Goal: Transaction & Acquisition: Purchase product/service

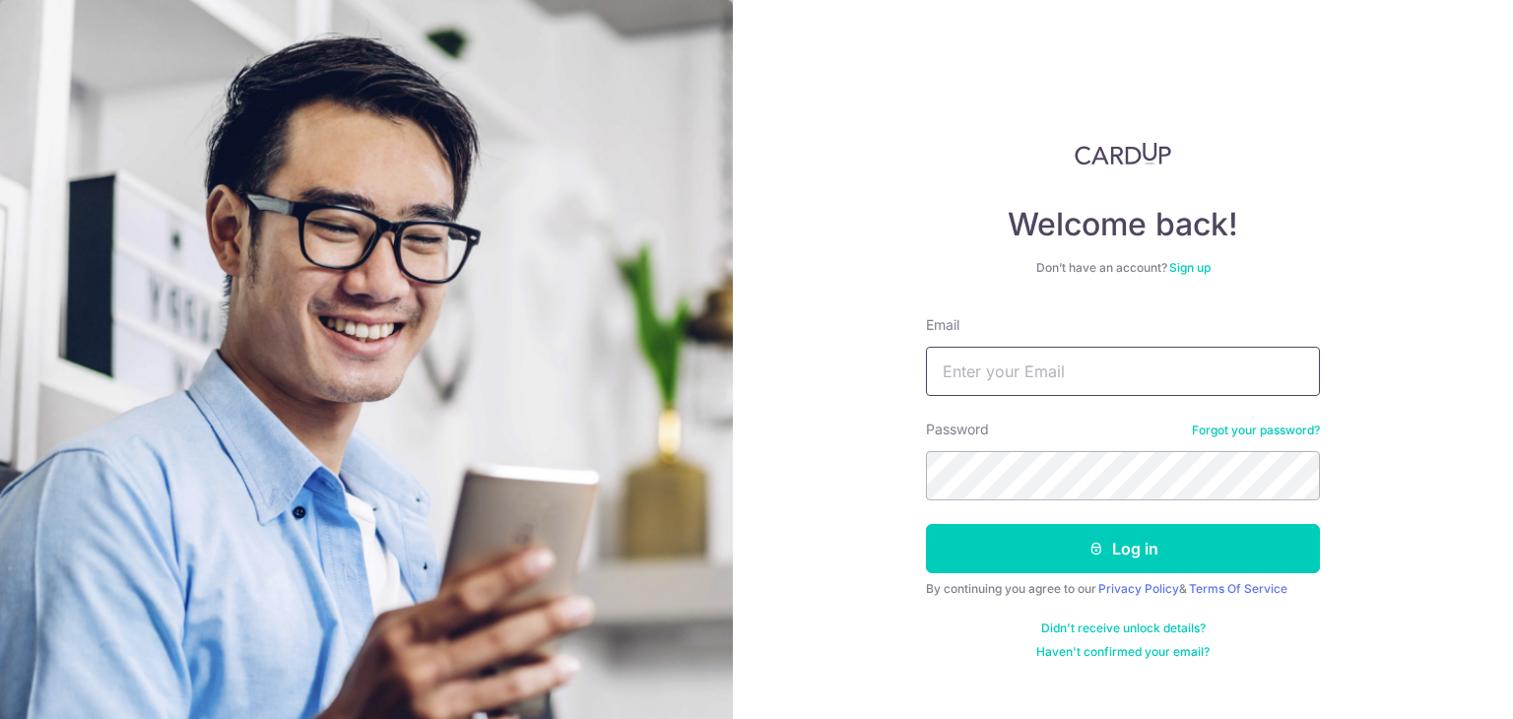
click at [1093, 389] on input "Email" at bounding box center [1123, 371] width 394 height 49
type input "r"
type input "[PERSON_NAME][EMAIL_ADDRESS][DOMAIN_NAME]"
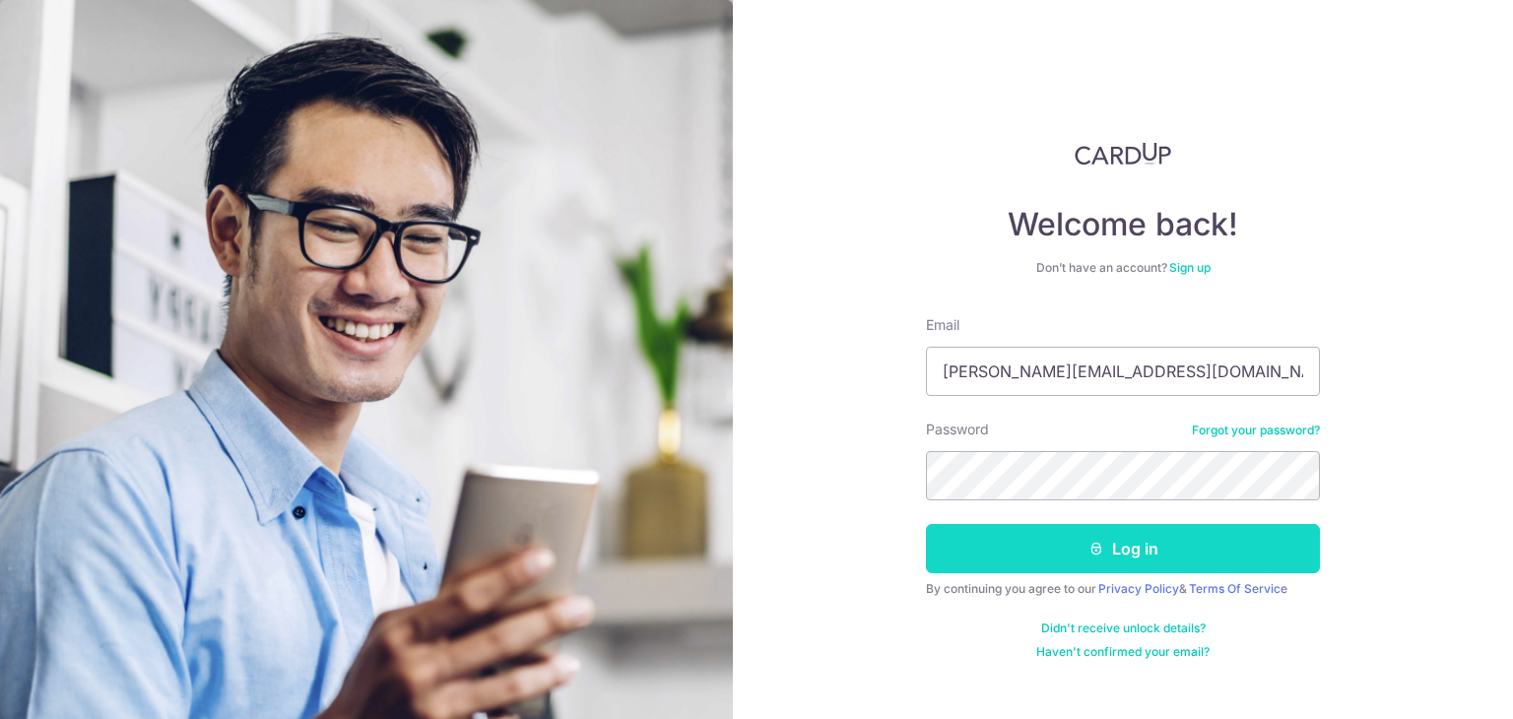
click at [1185, 555] on button "Log in" at bounding box center [1123, 548] width 394 height 49
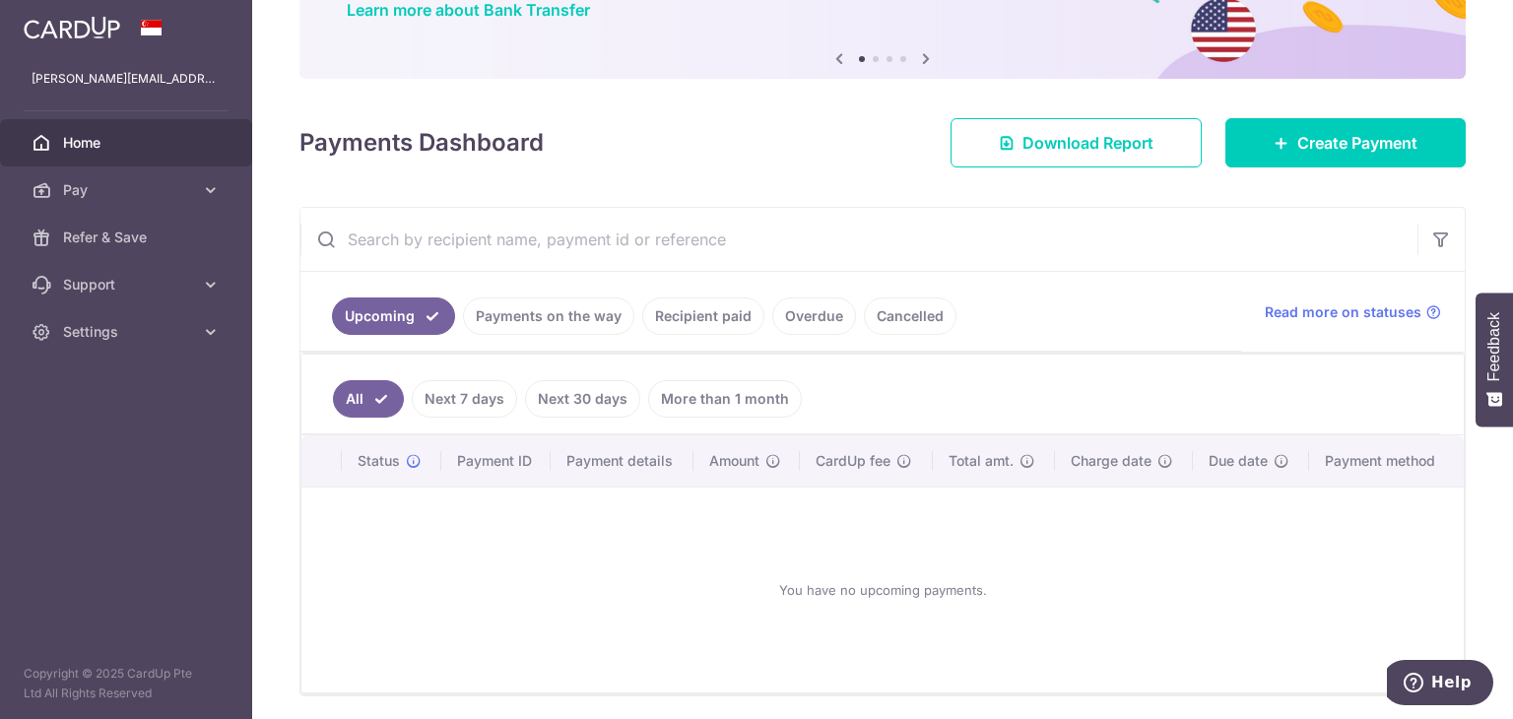
scroll to position [197, 0]
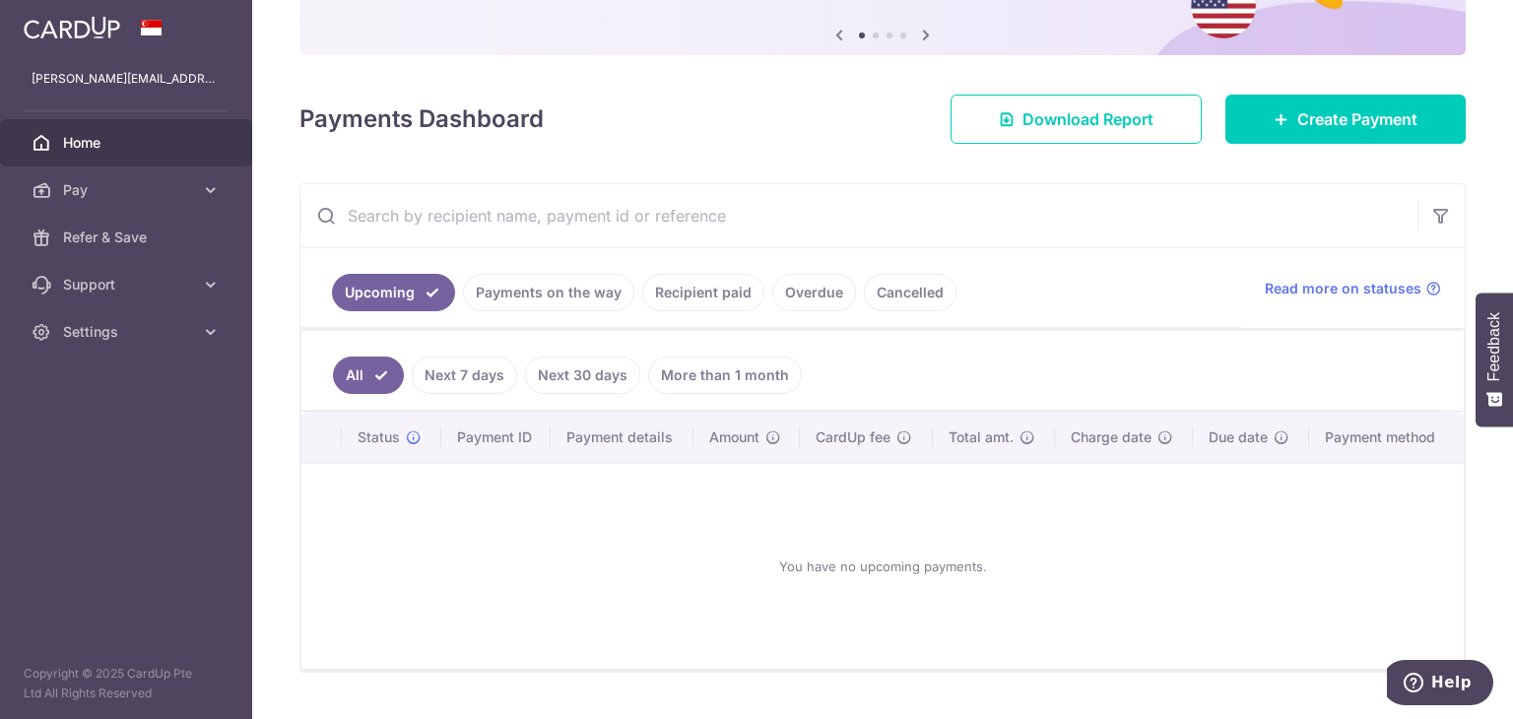
click at [693, 296] on link "Recipient paid" at bounding box center [703, 292] width 122 height 37
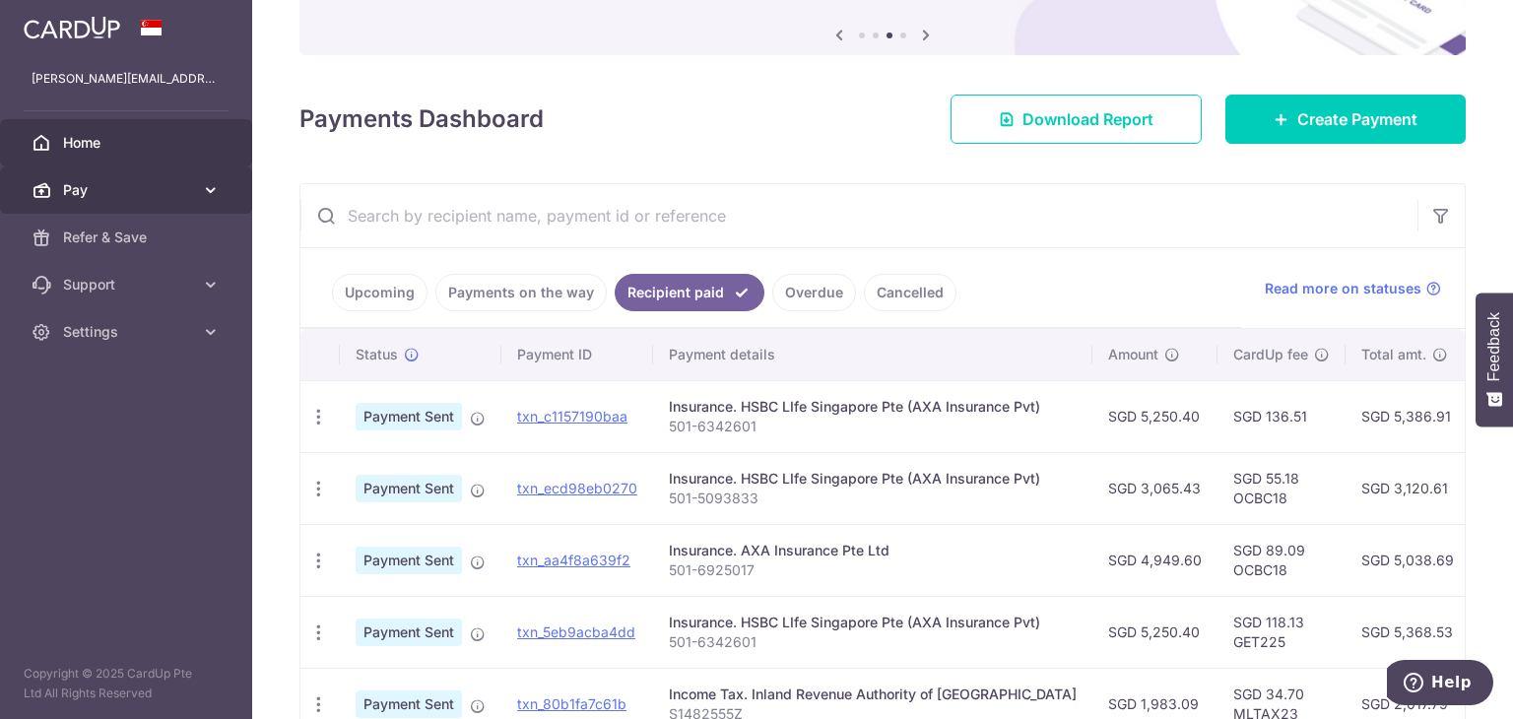
click at [80, 190] on span "Pay" at bounding box center [128, 190] width 130 height 20
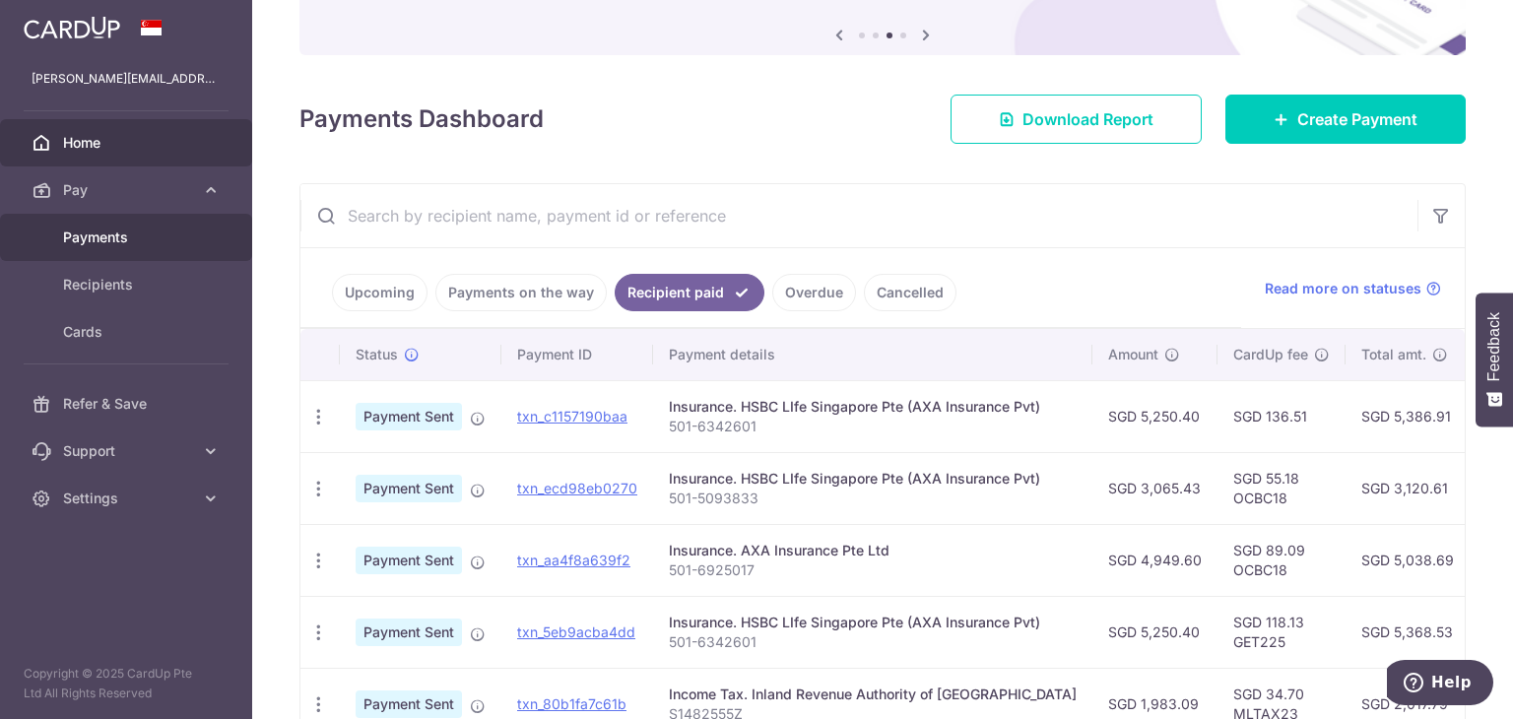
click at [91, 238] on span "Payments" at bounding box center [128, 238] width 130 height 20
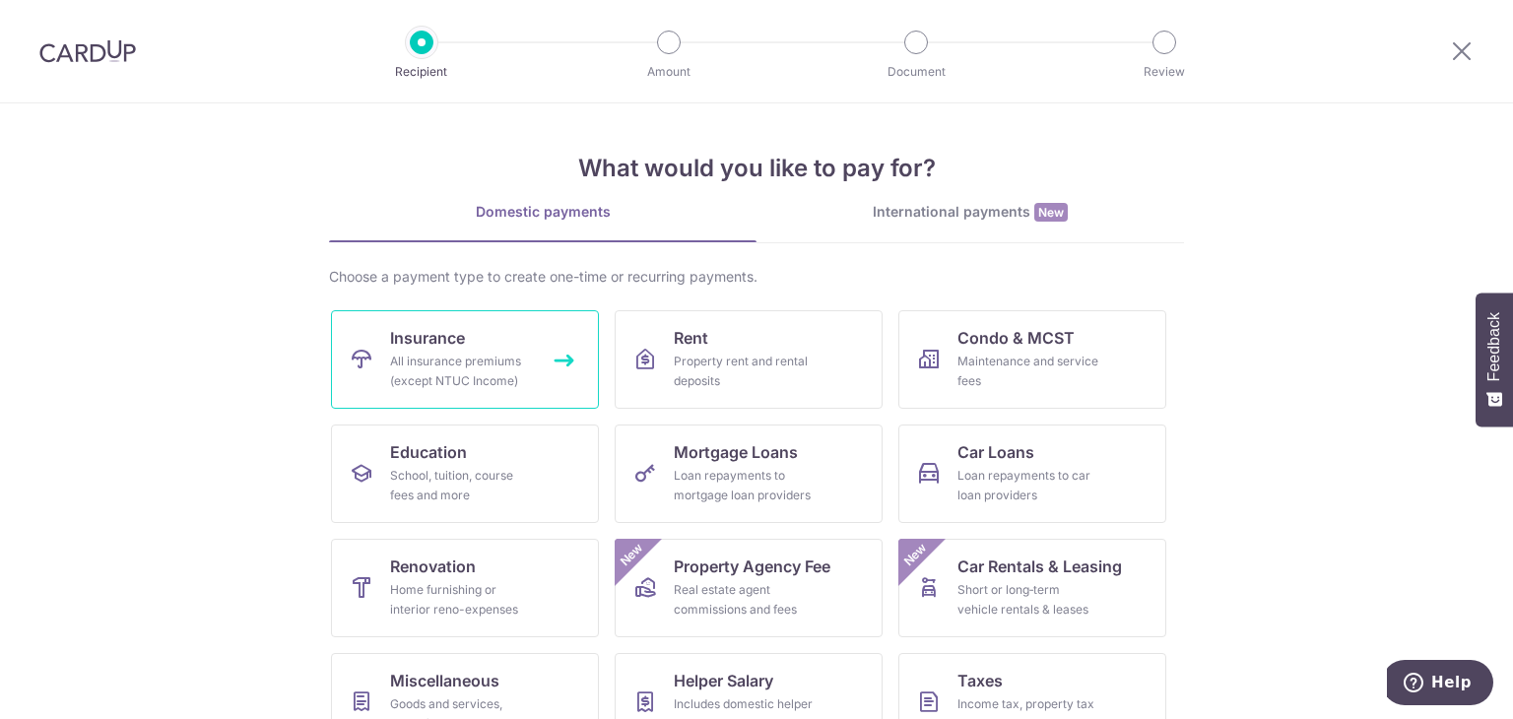
click at [494, 367] on div "All insurance premiums (except NTUC Income)" at bounding box center [461, 371] width 142 height 39
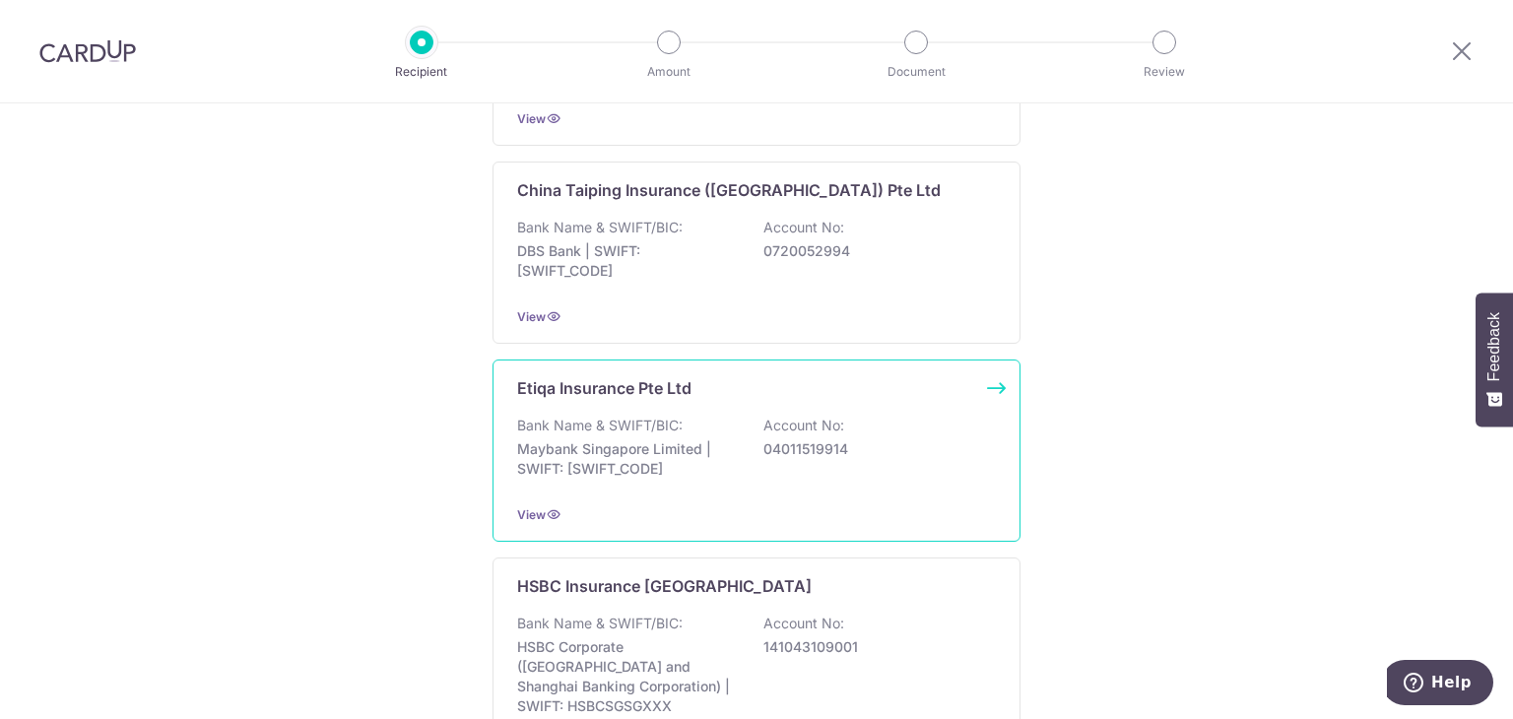
scroll to position [3250, 0]
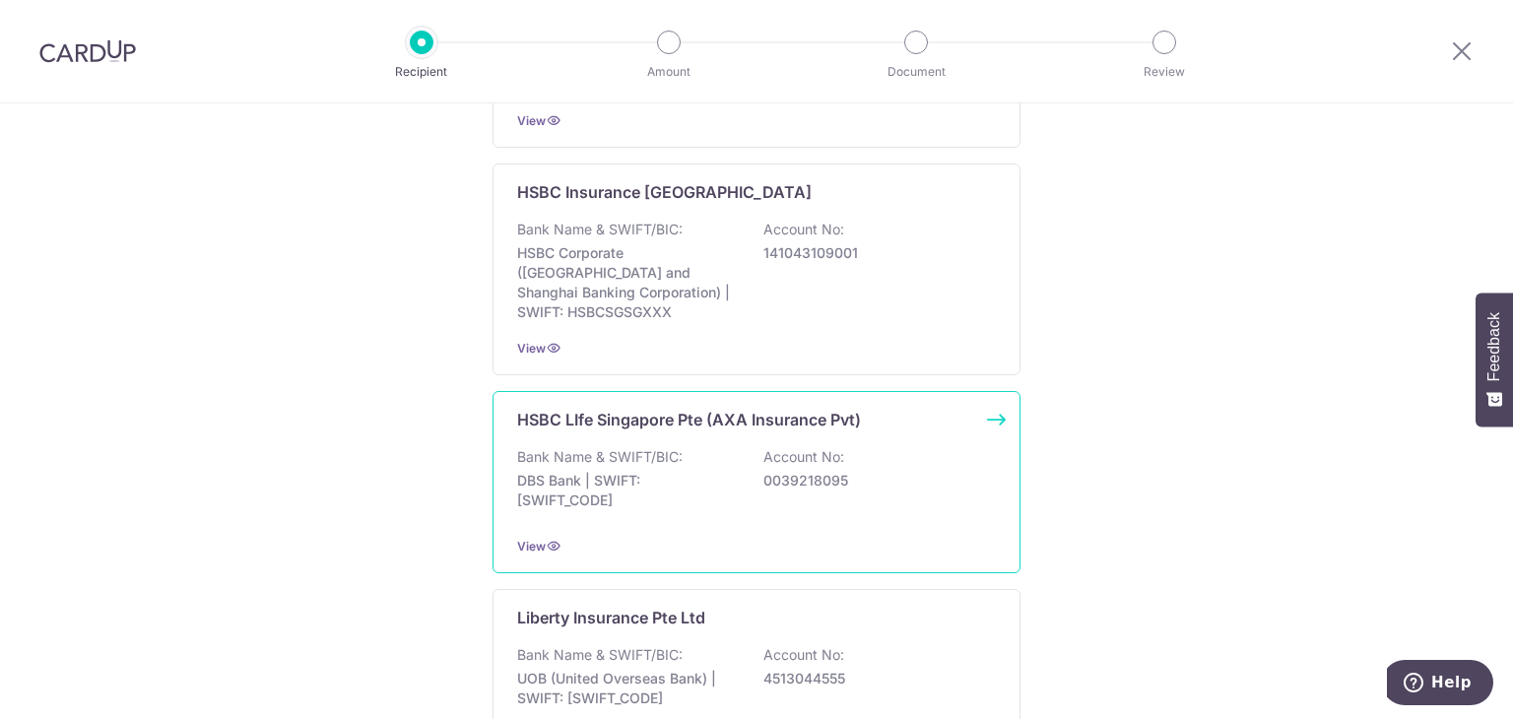
click at [993, 391] on div "HSBC LIfe Singapore Pte (AXA Insurance Pvt) Bank Name & SWIFT/BIC: DBS Bank | S…" at bounding box center [756, 482] width 528 height 182
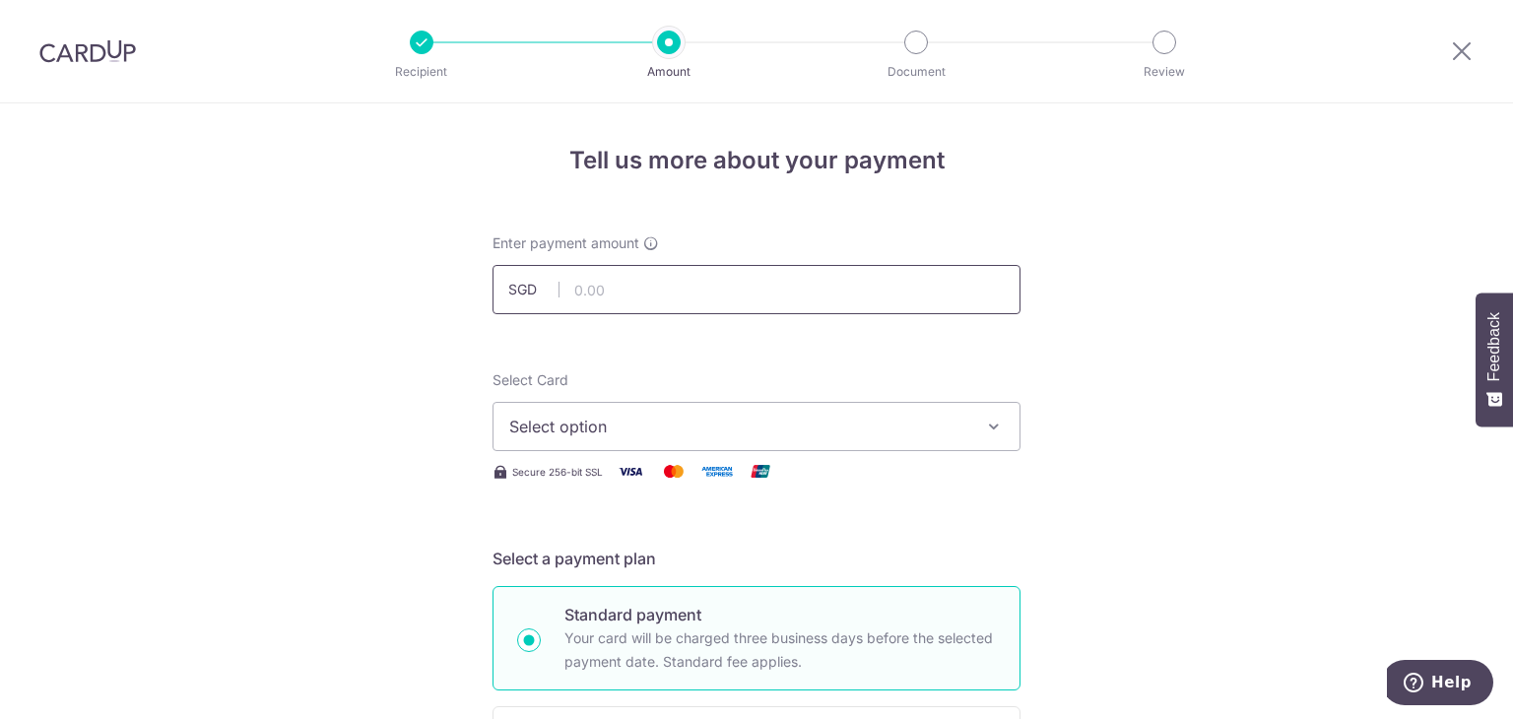
click at [684, 300] on input "text" at bounding box center [756, 289] width 528 height 49
type input "4,949.60"
click at [710, 433] on span "Select option" at bounding box center [738, 427] width 459 height 24
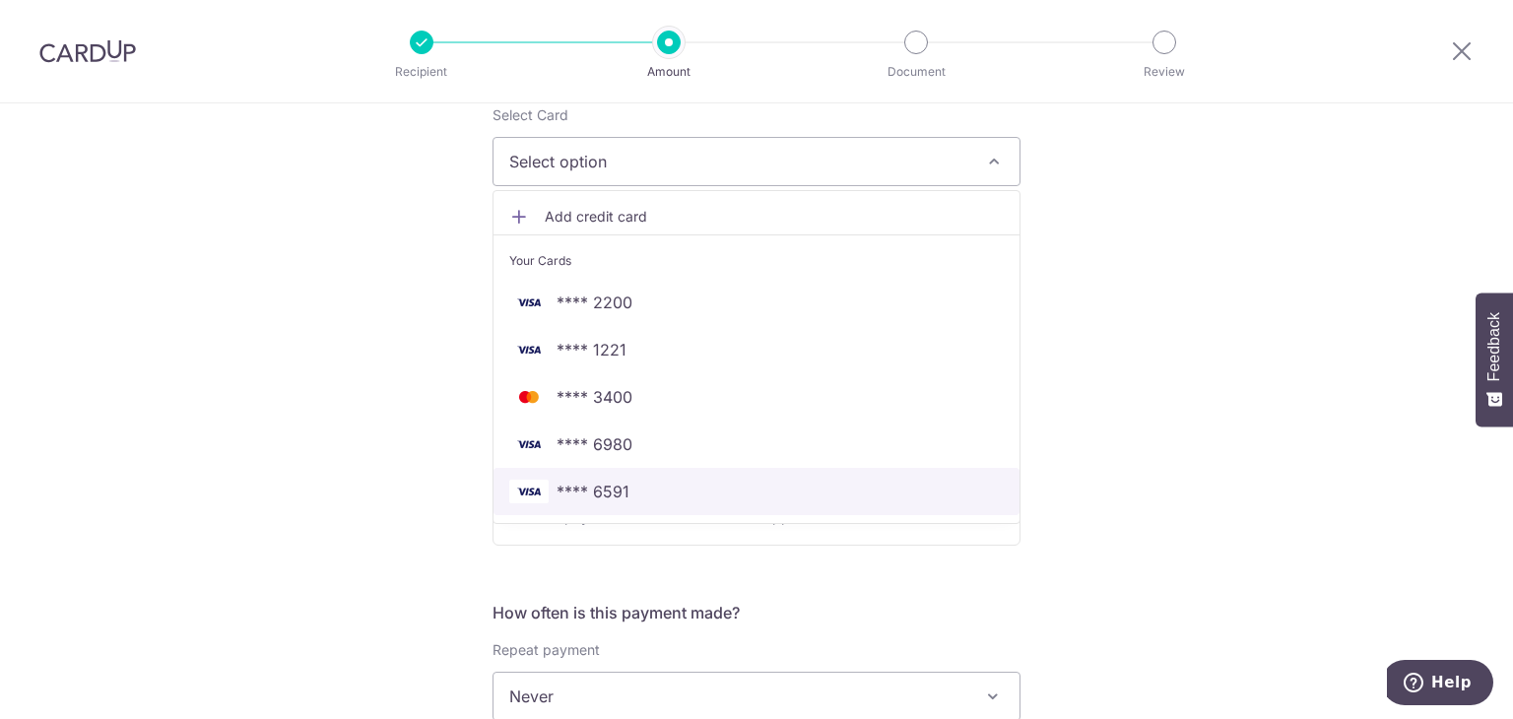
scroll to position [295, 0]
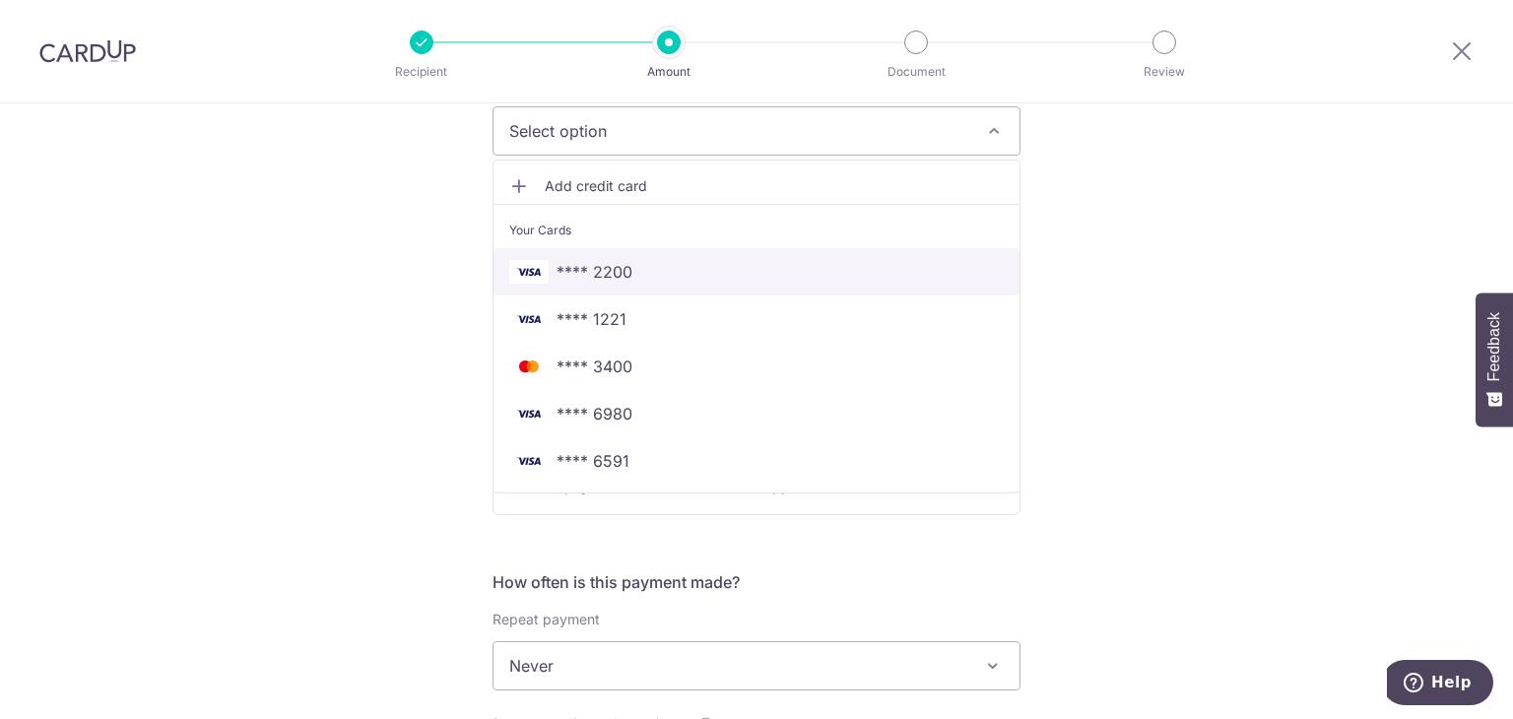
click at [577, 263] on span "**** 2200" at bounding box center [594, 272] width 76 height 24
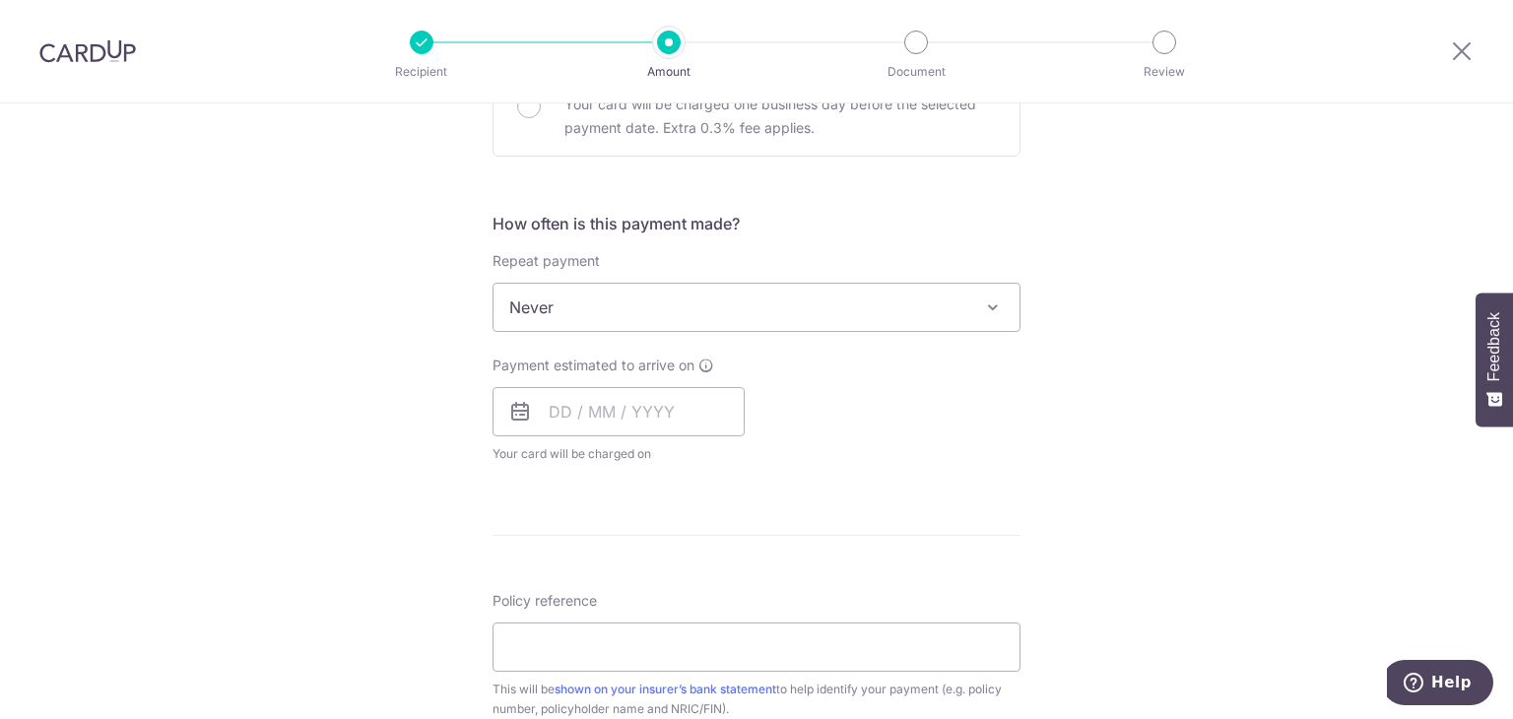
scroll to position [689, 0]
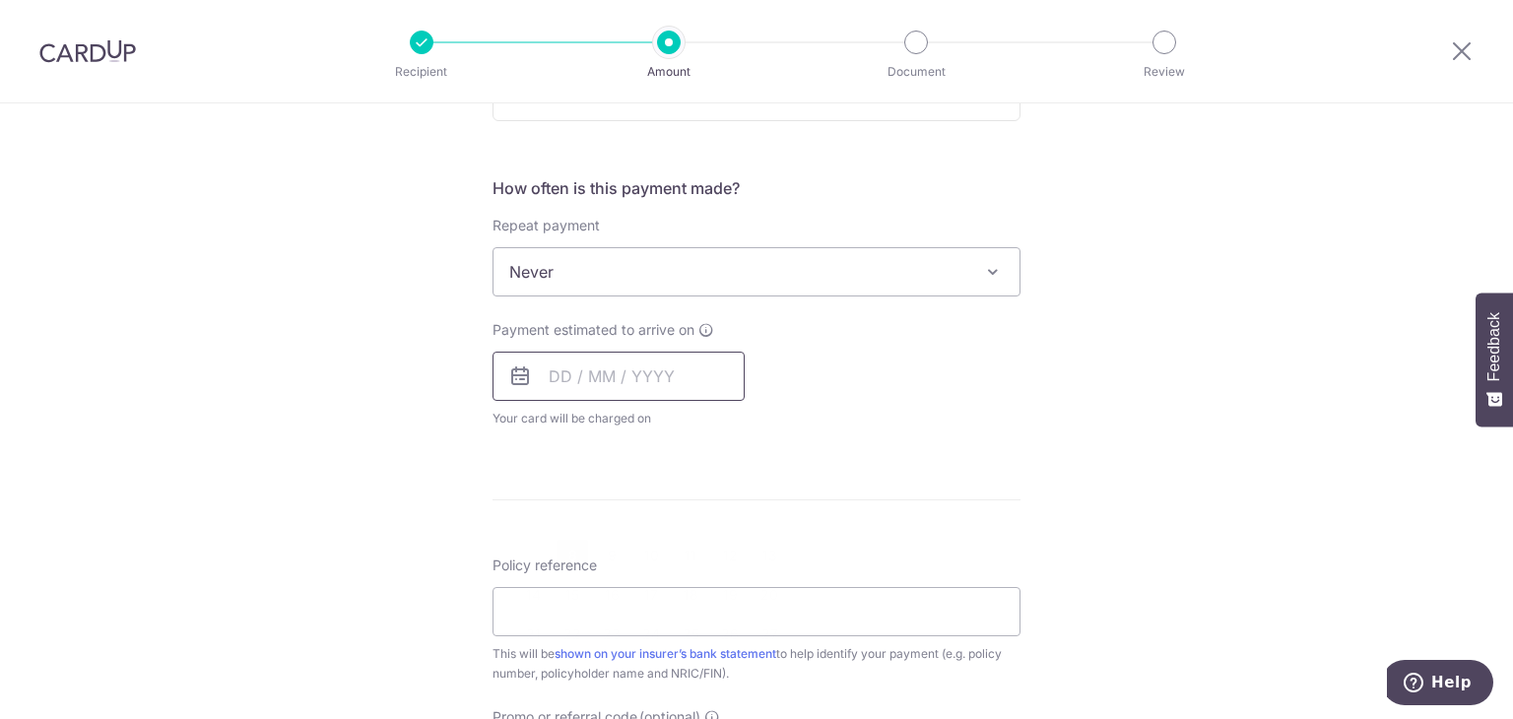
click at [660, 381] on input "text" at bounding box center [618, 376] width 252 height 49
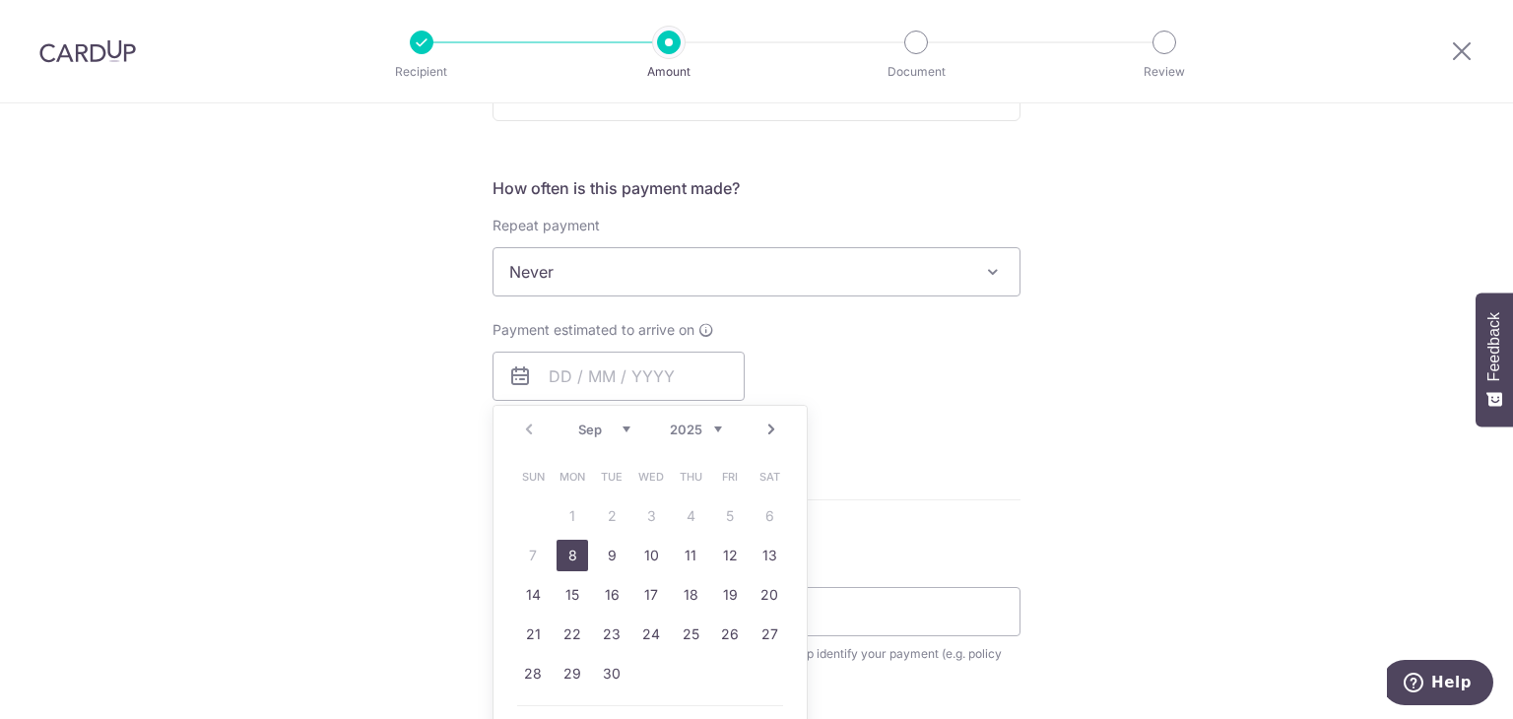
click at [564, 560] on link "8" at bounding box center [572, 556] width 32 height 32
type input "08/09/2025"
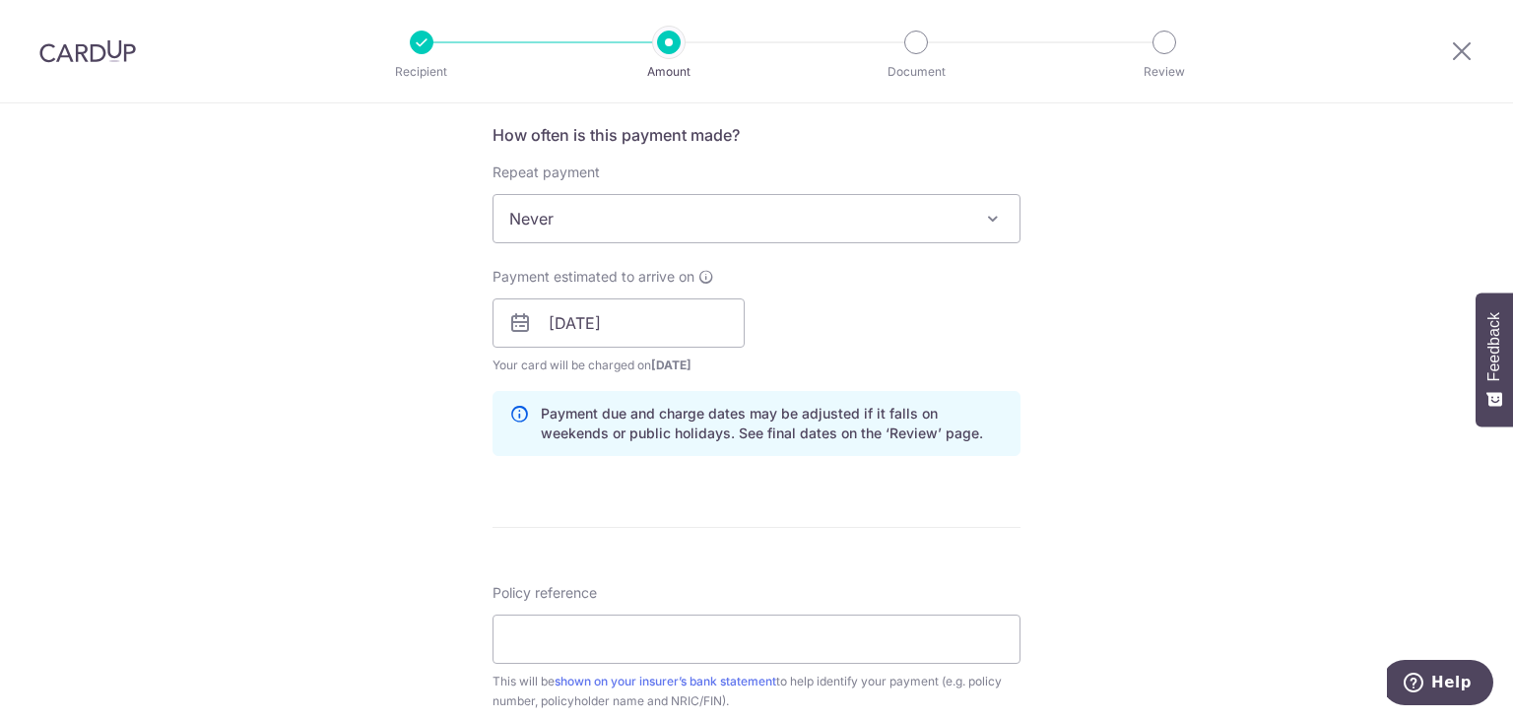
scroll to position [788, 0]
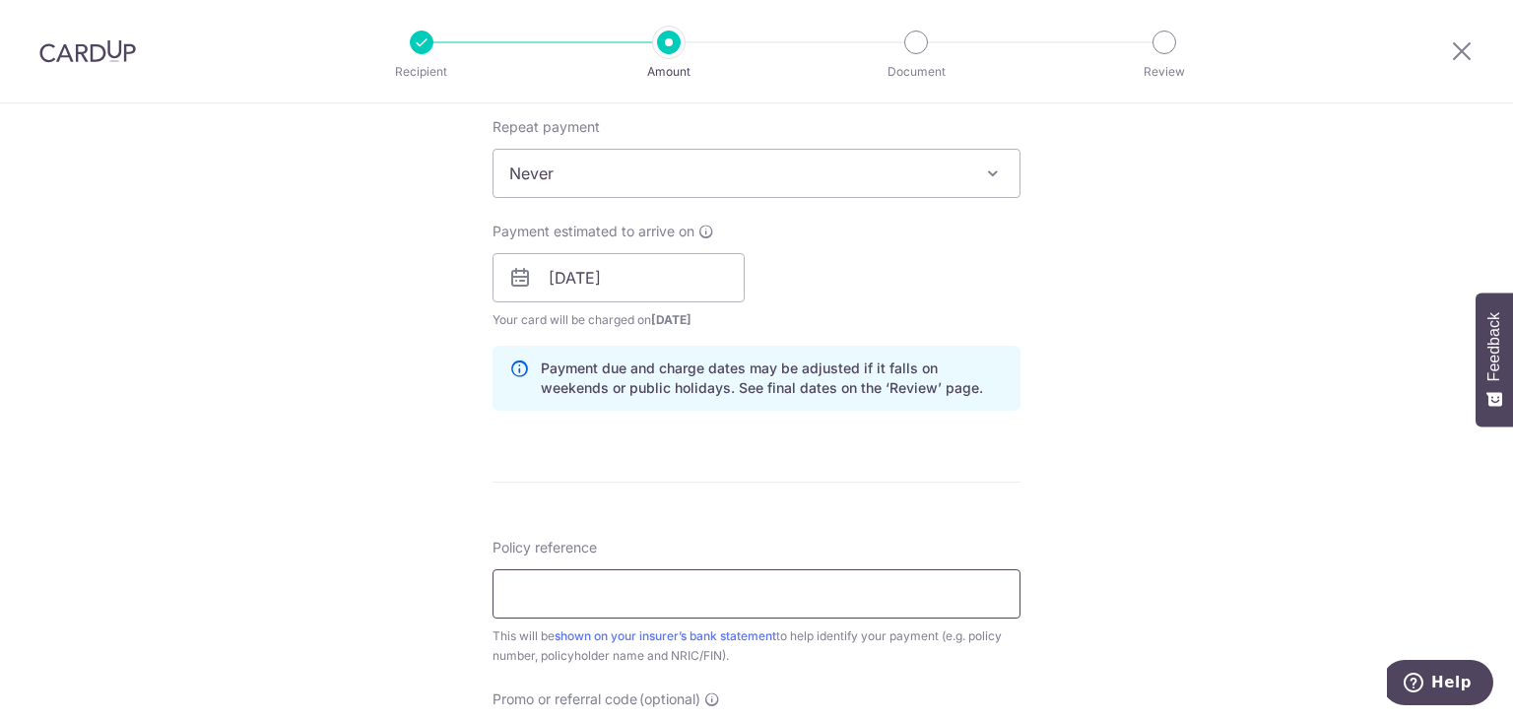
click at [777, 606] on input "Policy reference" at bounding box center [756, 593] width 528 height 49
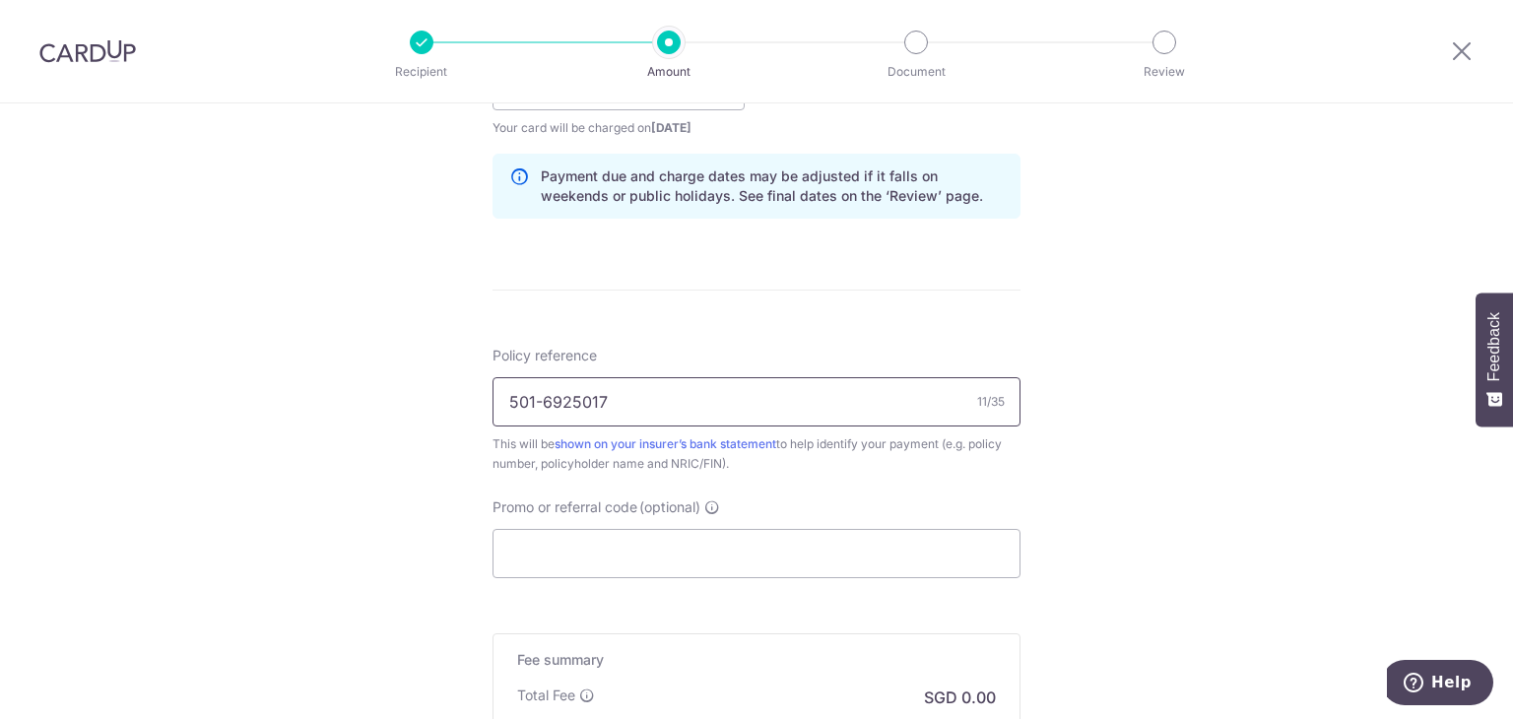
scroll to position [985, 0]
type input "501-6925017"
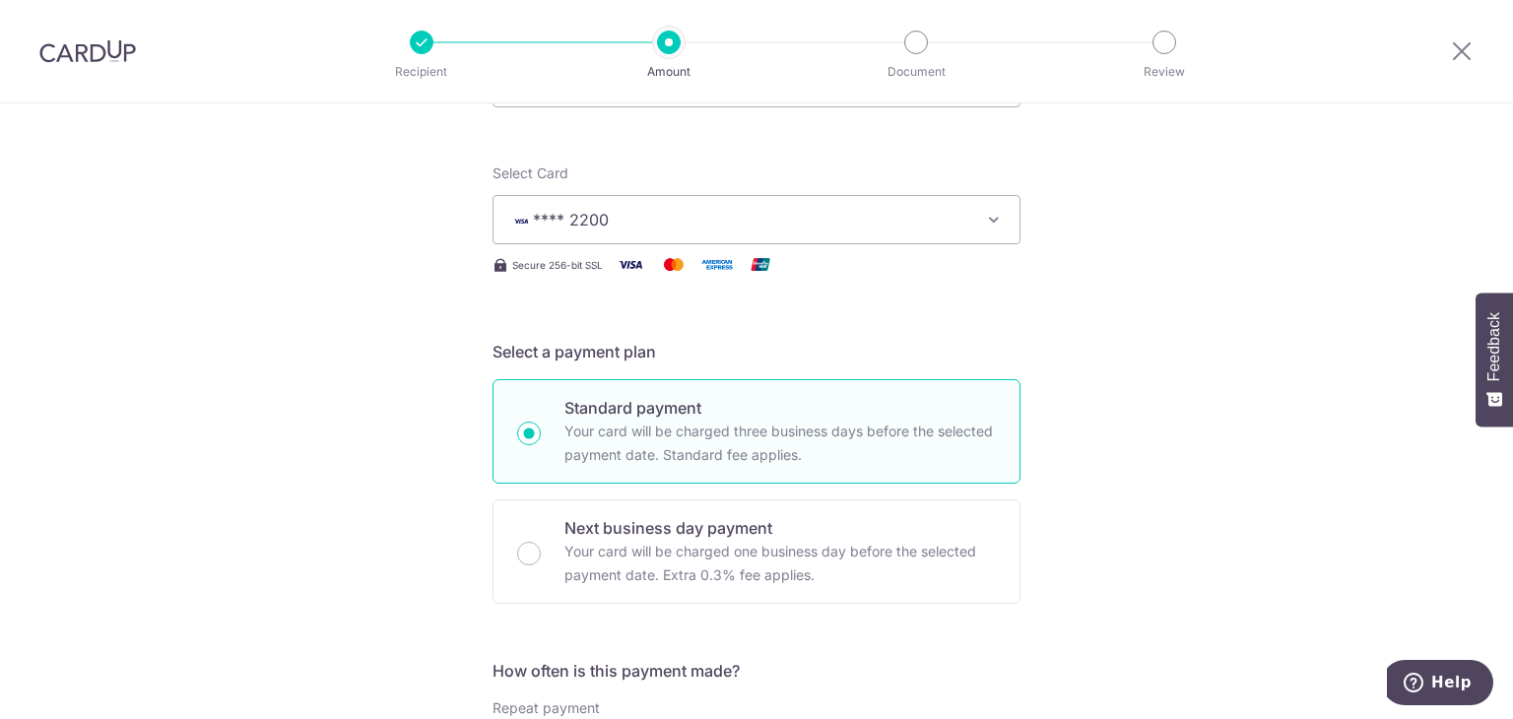
scroll to position [197, 0]
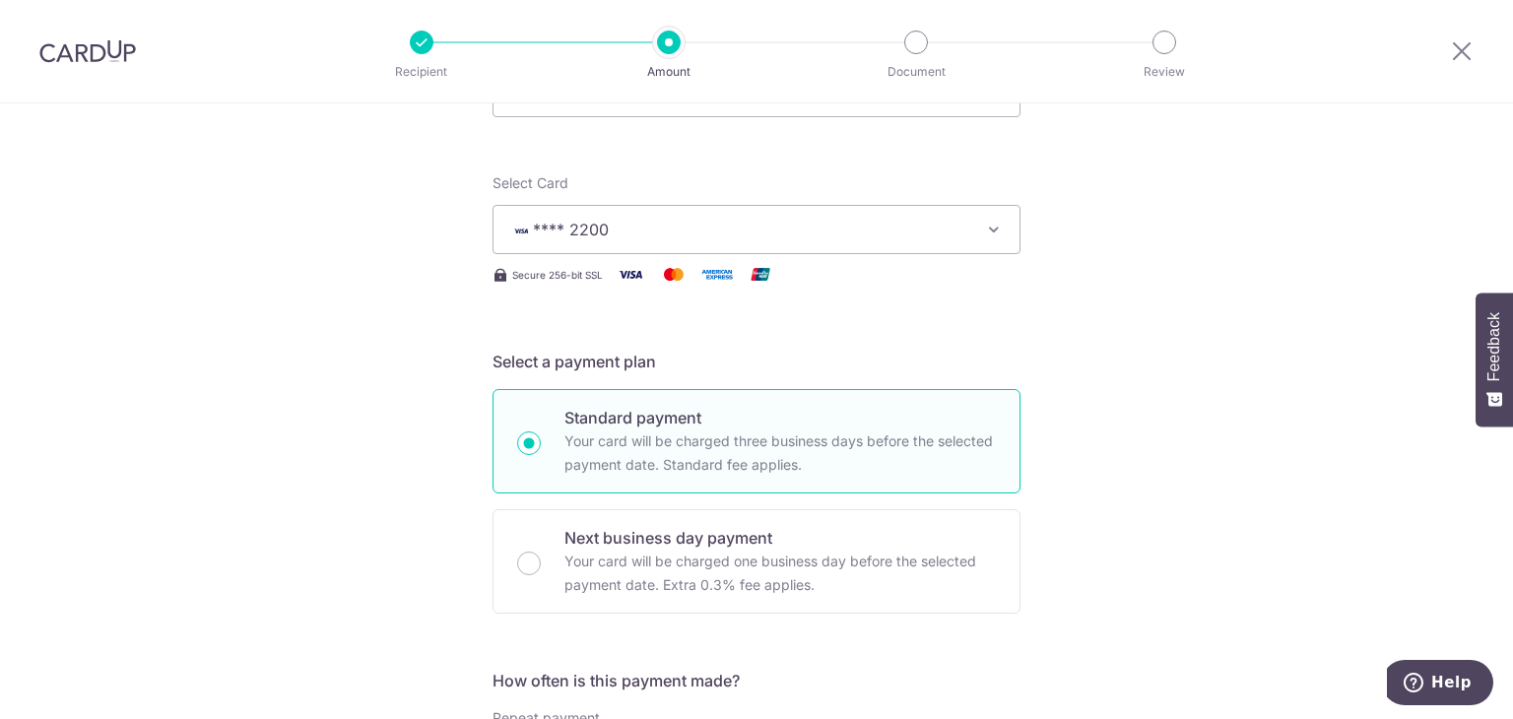
click at [995, 230] on icon "button" at bounding box center [994, 230] width 20 height 20
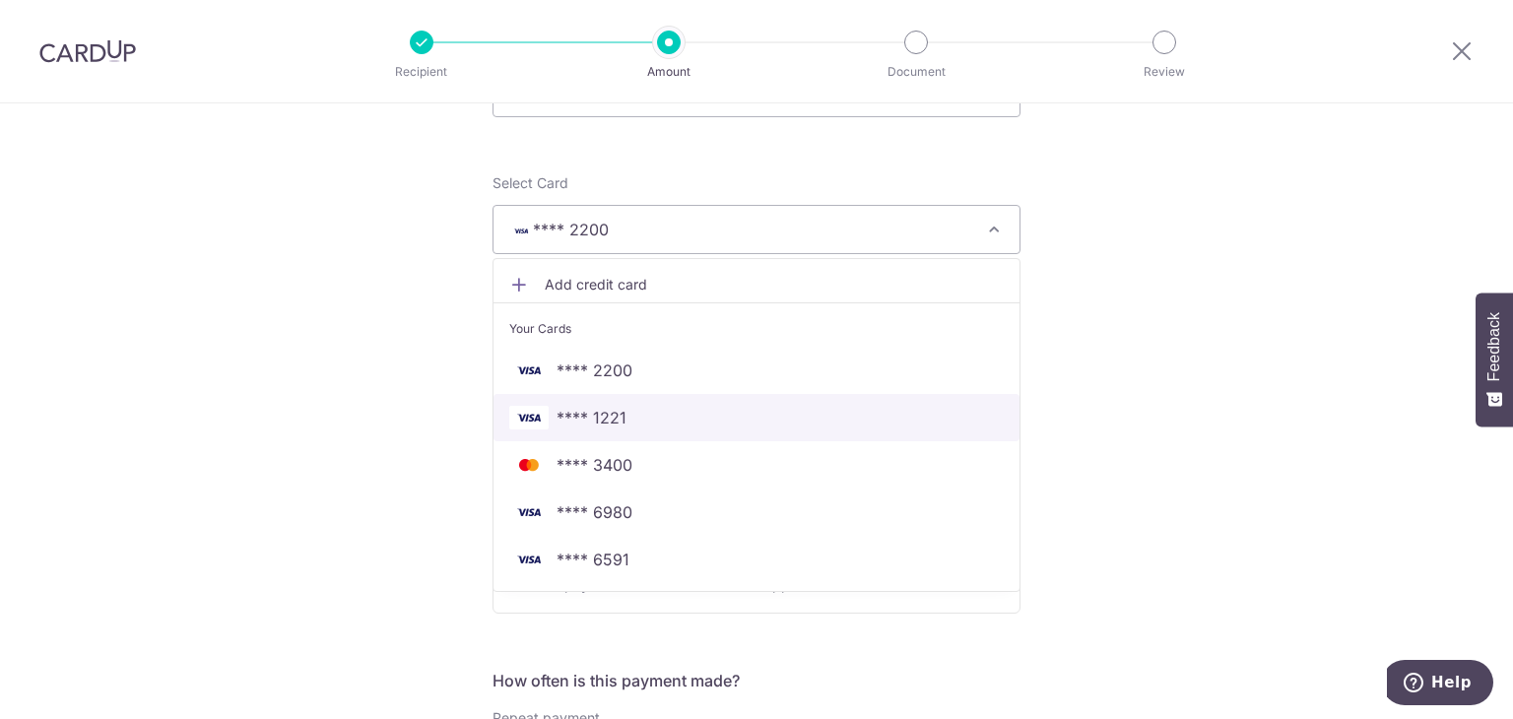
click at [674, 425] on span "**** 1221" at bounding box center [756, 418] width 494 height 24
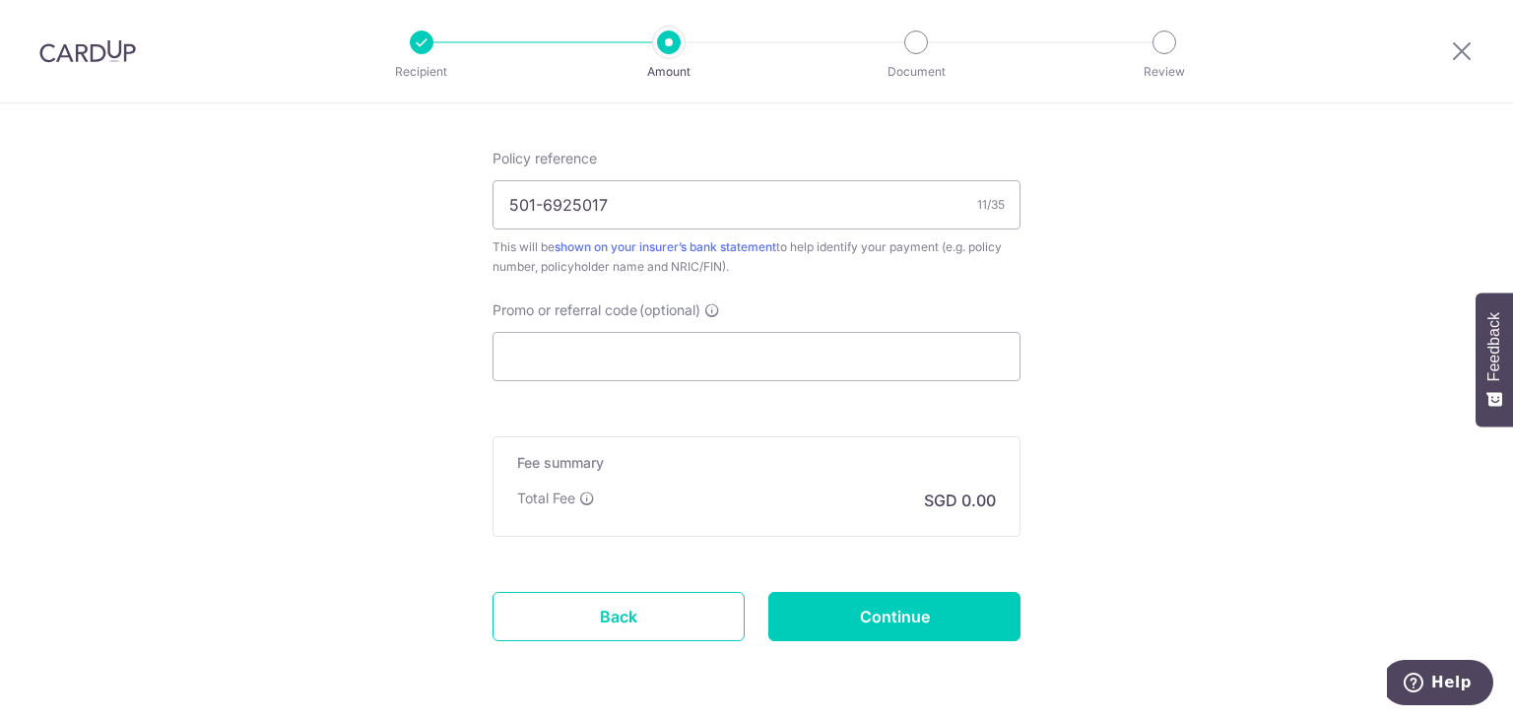
scroll to position [1182, 0]
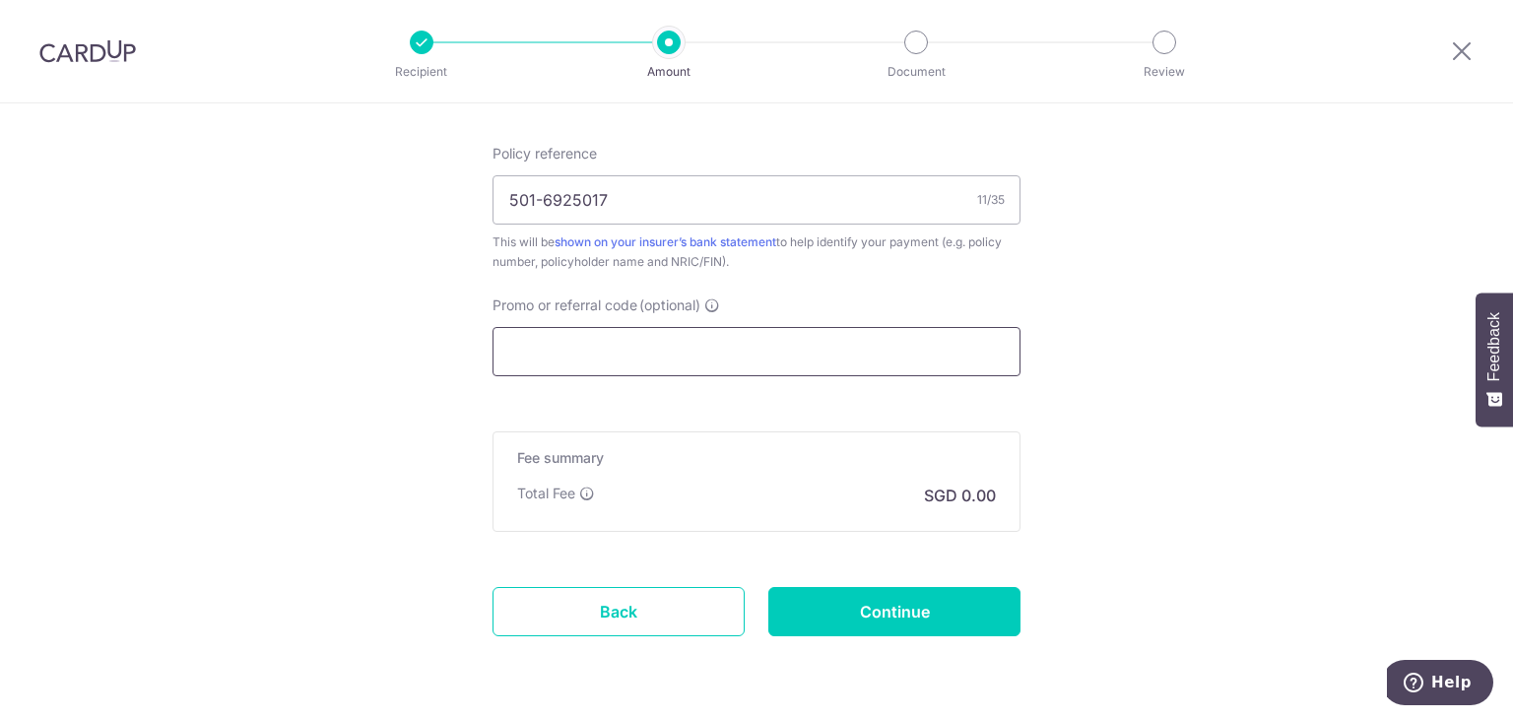
click at [630, 340] on input "Promo or referral code (optional)" at bounding box center [756, 351] width 528 height 49
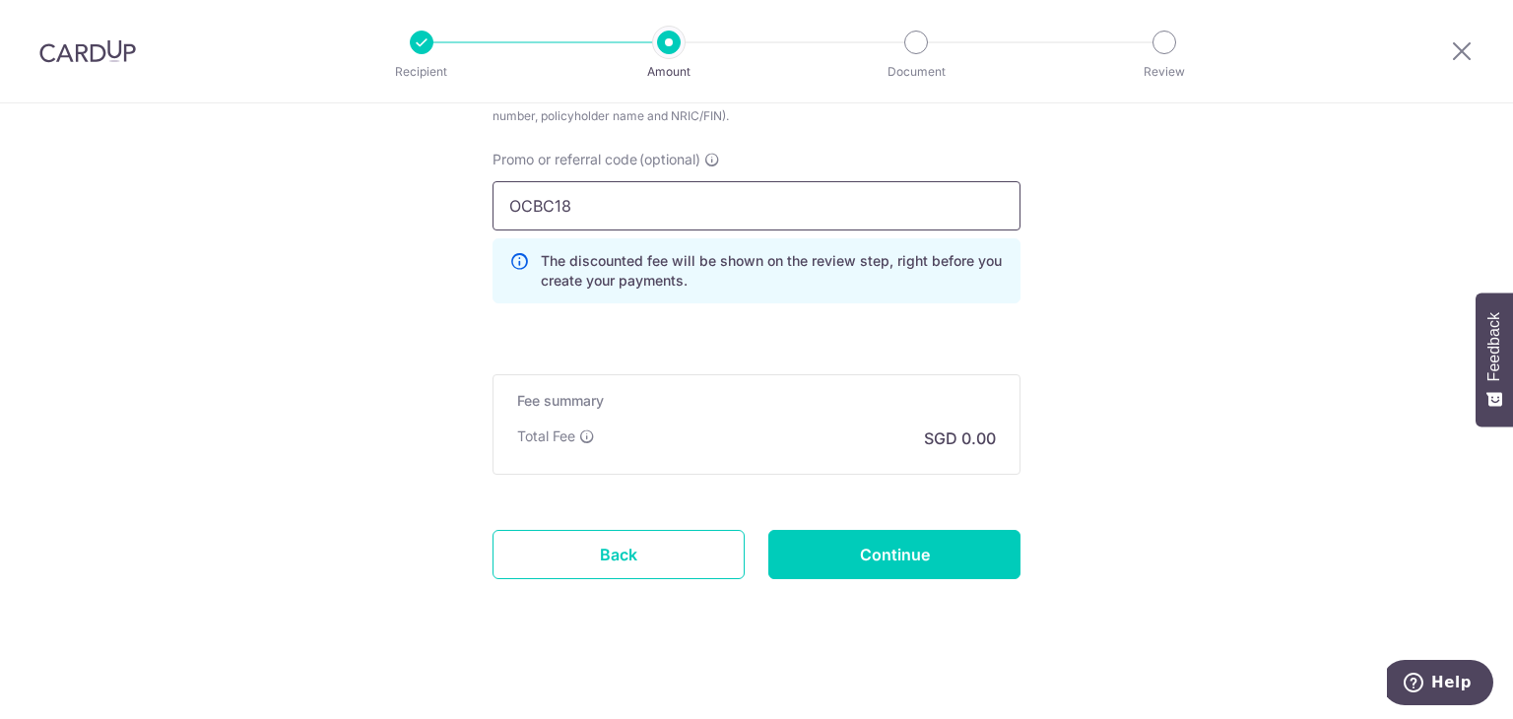
scroll to position [1333, 0]
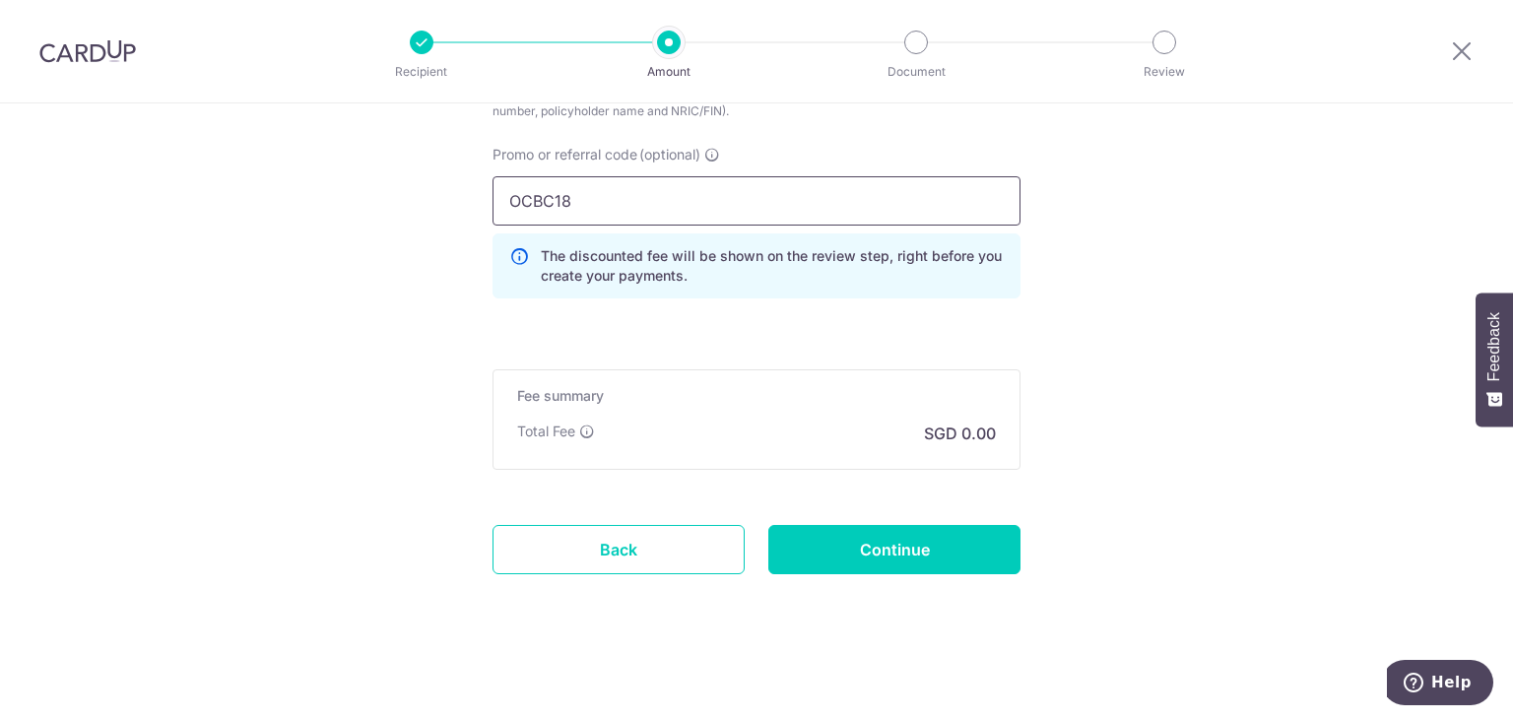
type input "OCBC18"
click at [791, 553] on input "Continue" at bounding box center [894, 549] width 252 height 49
type input "Create Schedule"
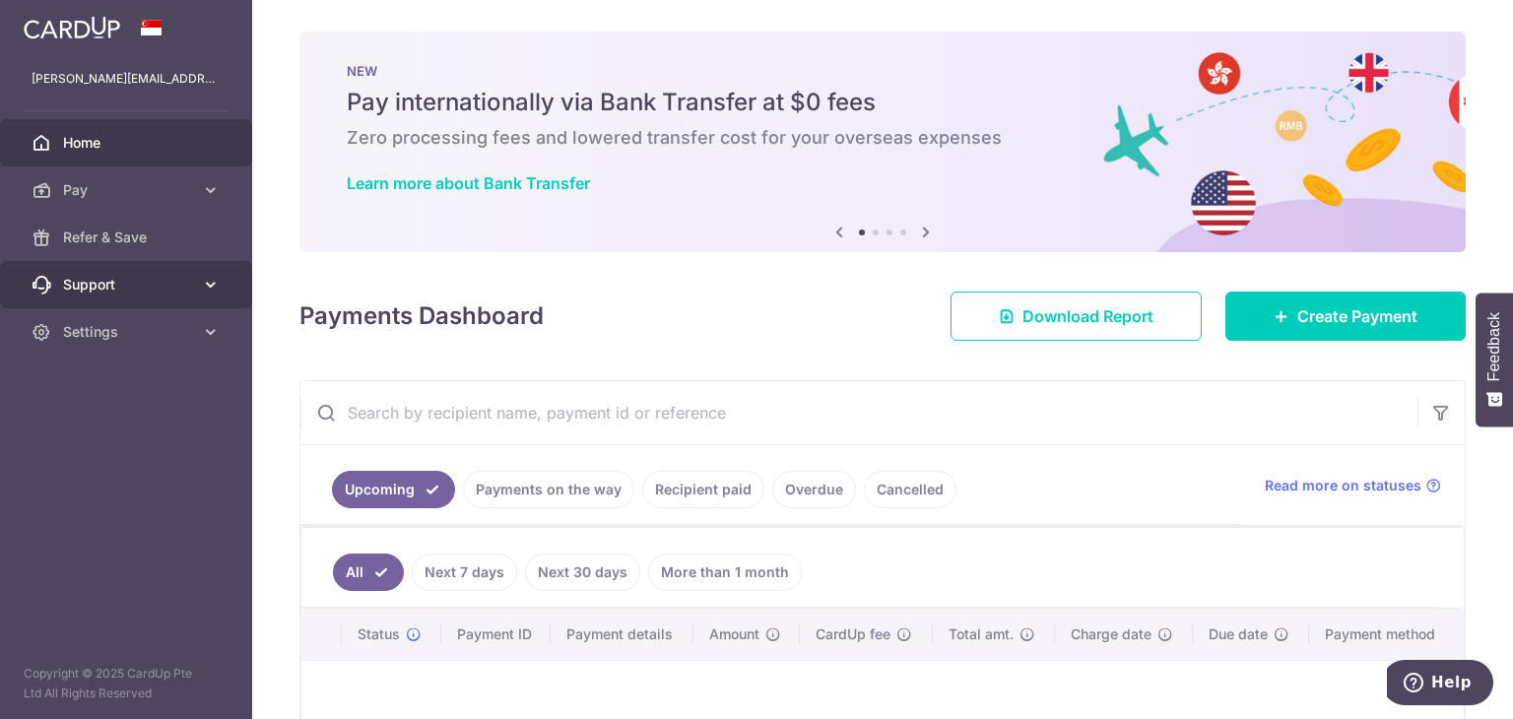
click at [125, 285] on span "Support" at bounding box center [128, 285] width 130 height 20
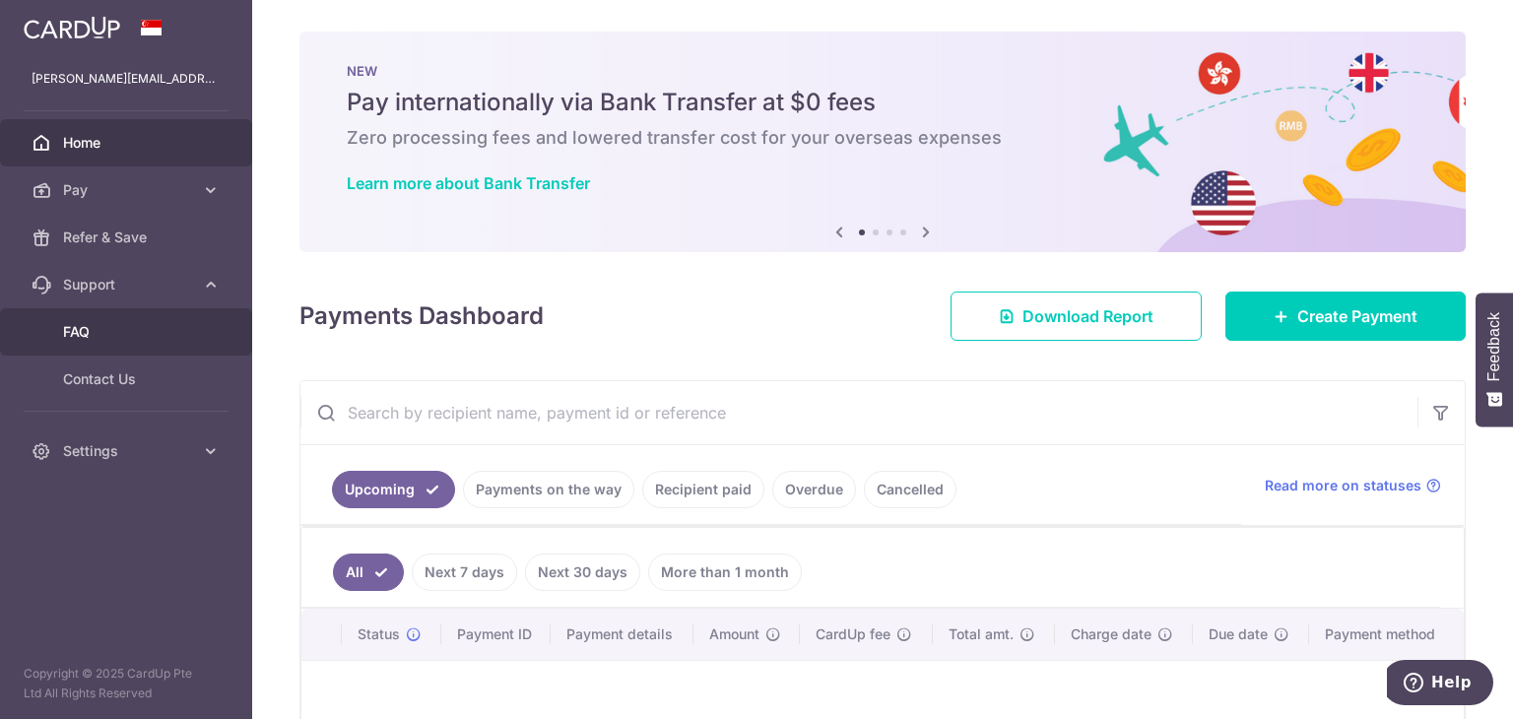
click at [87, 336] on span "FAQ" at bounding box center [128, 332] width 130 height 20
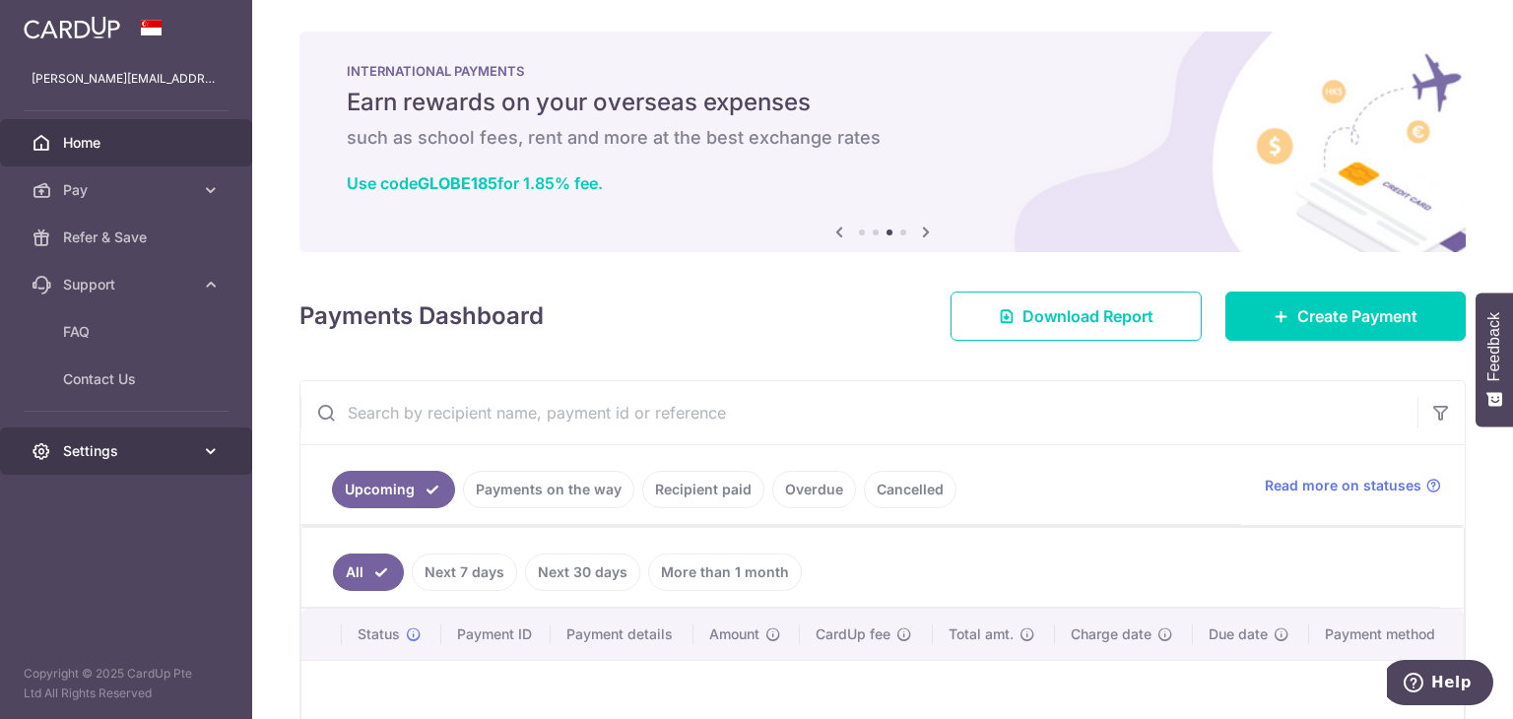
click at [163, 443] on span "Settings" at bounding box center [128, 451] width 130 height 20
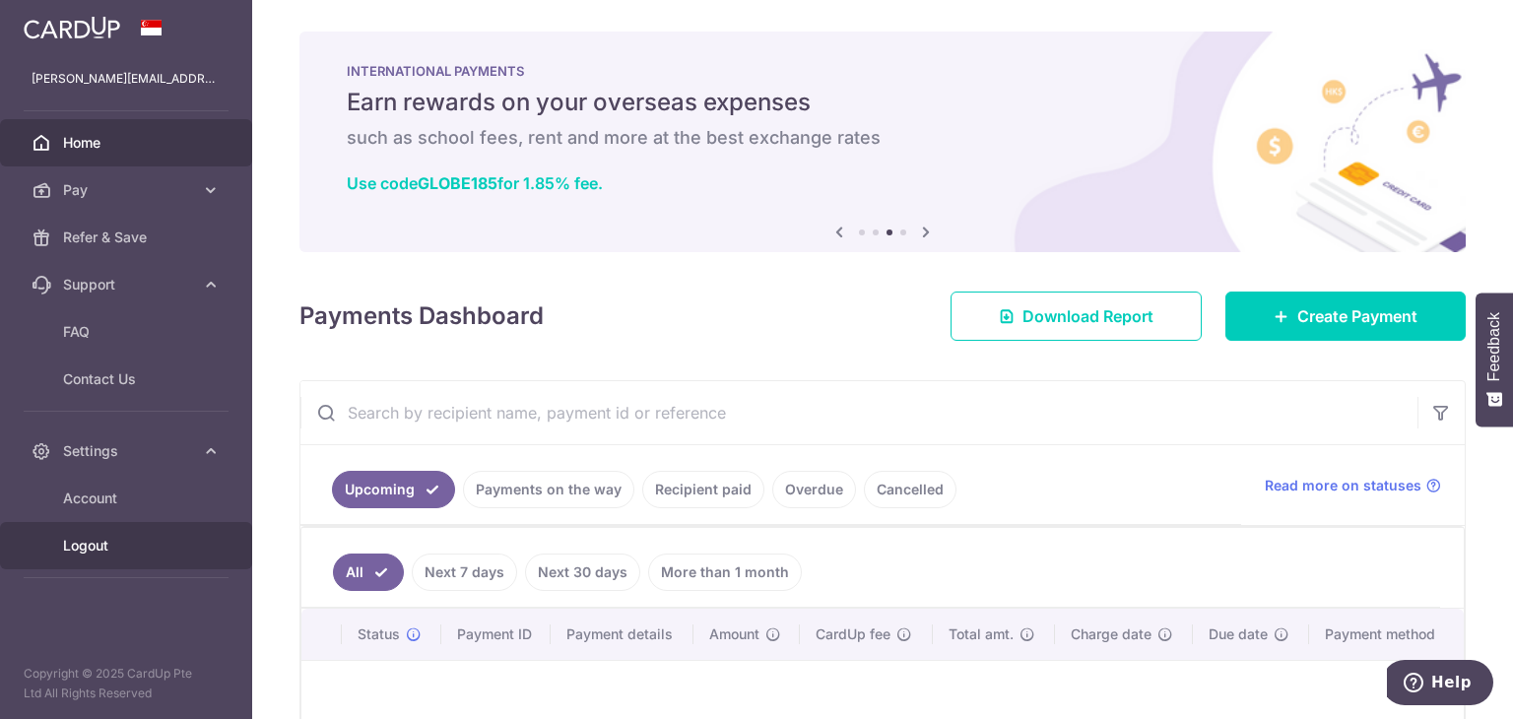
click at [114, 543] on span "Logout" at bounding box center [128, 546] width 130 height 20
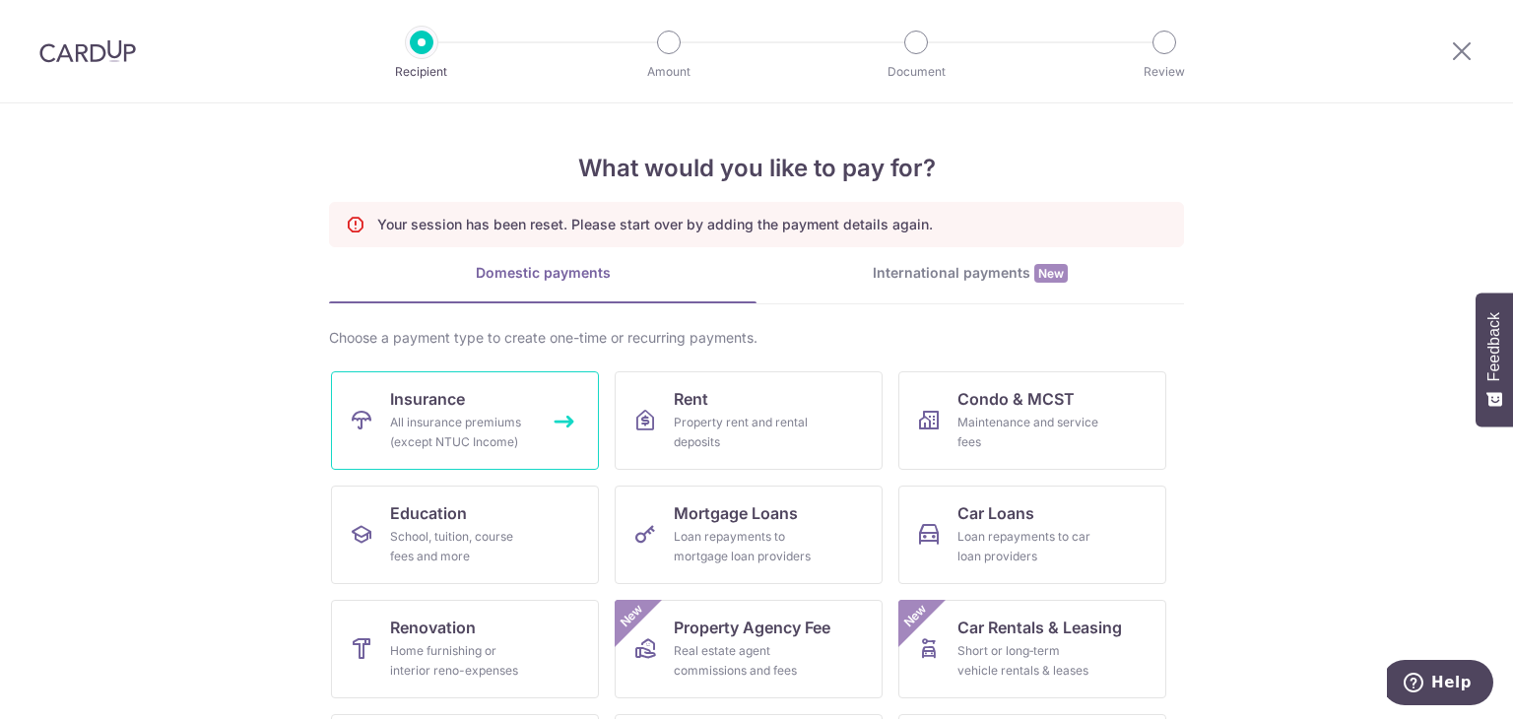
click at [453, 427] on div "All insurance premiums (except NTUC Income)" at bounding box center [461, 432] width 142 height 39
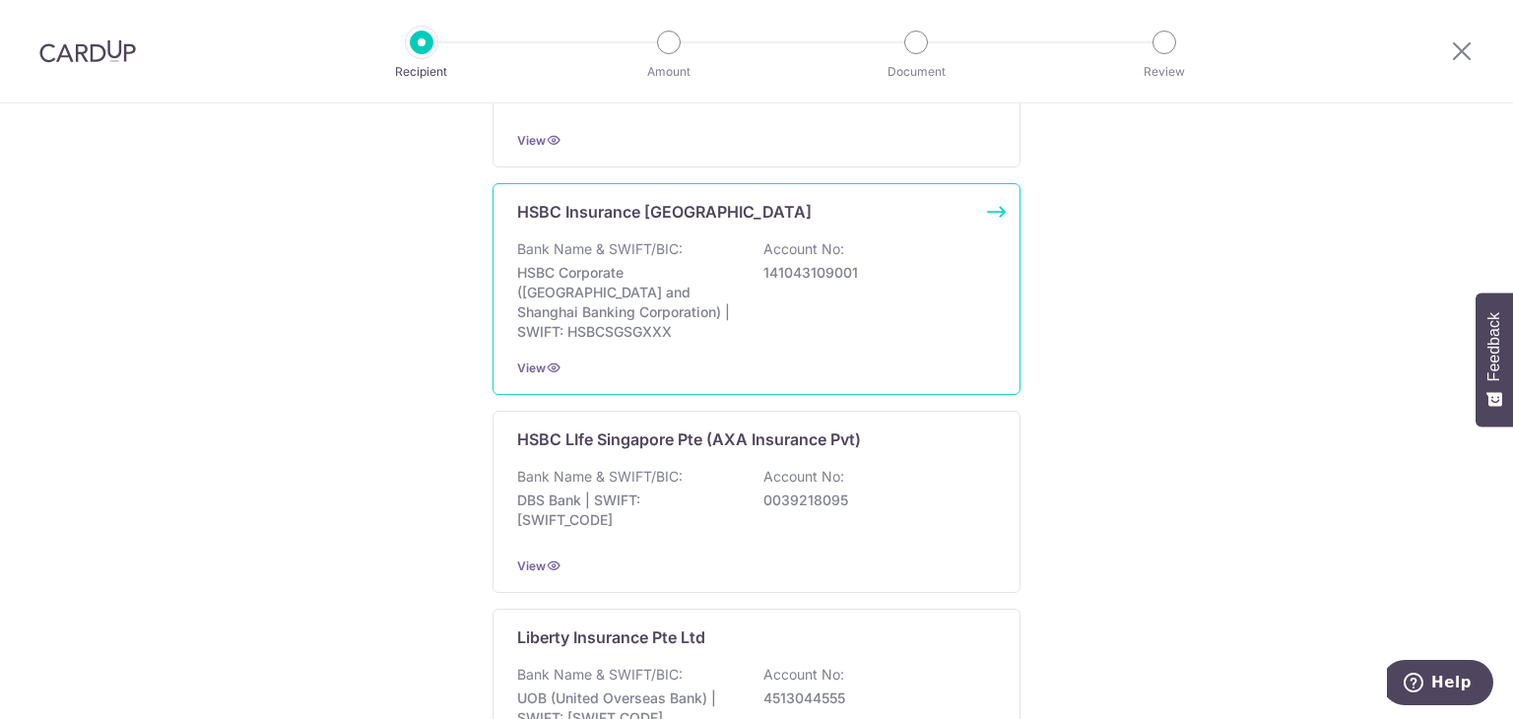
scroll to position [3250, 0]
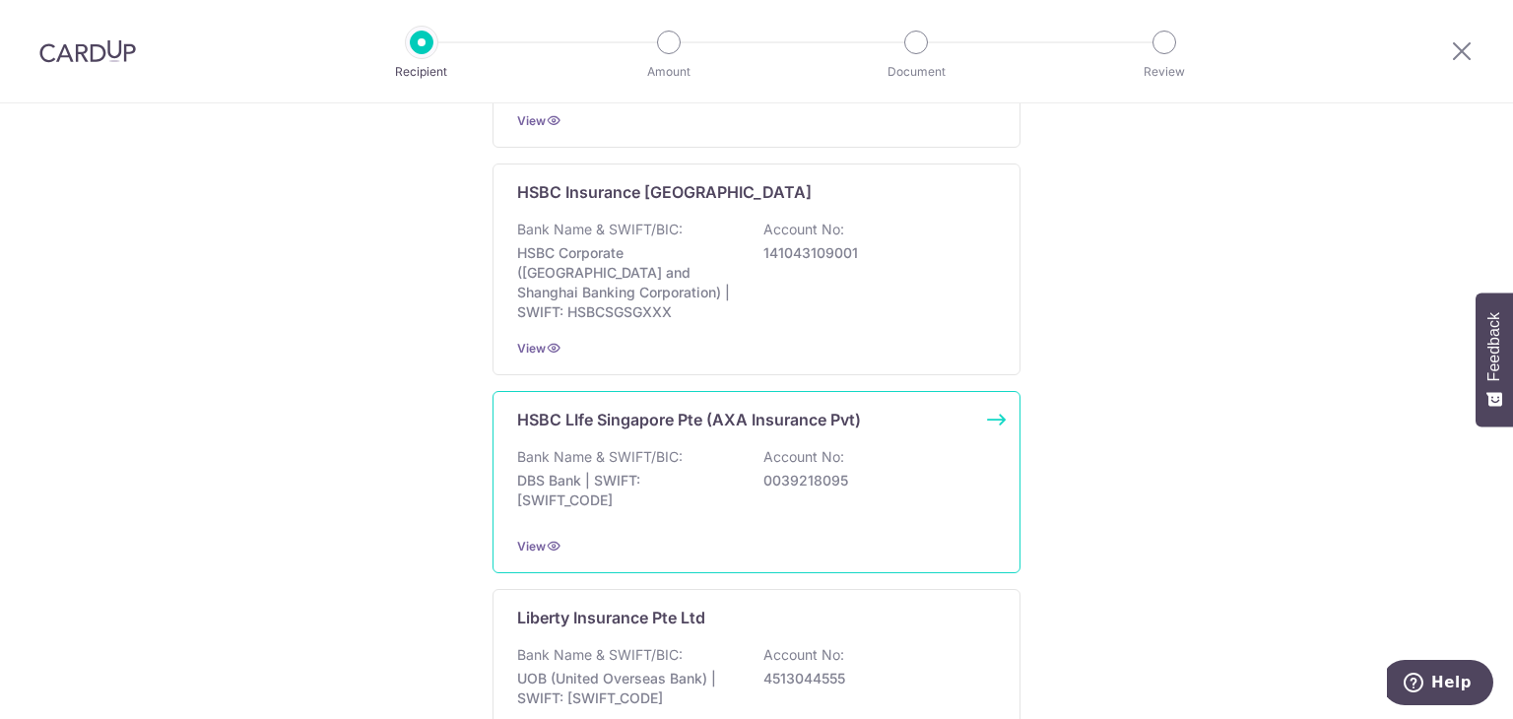
click at [1000, 395] on div "HSBC LIfe Singapore Pte (AXA Insurance Pvt) Bank Name & SWIFT/BIC: DBS Bank | S…" at bounding box center [756, 482] width 528 height 182
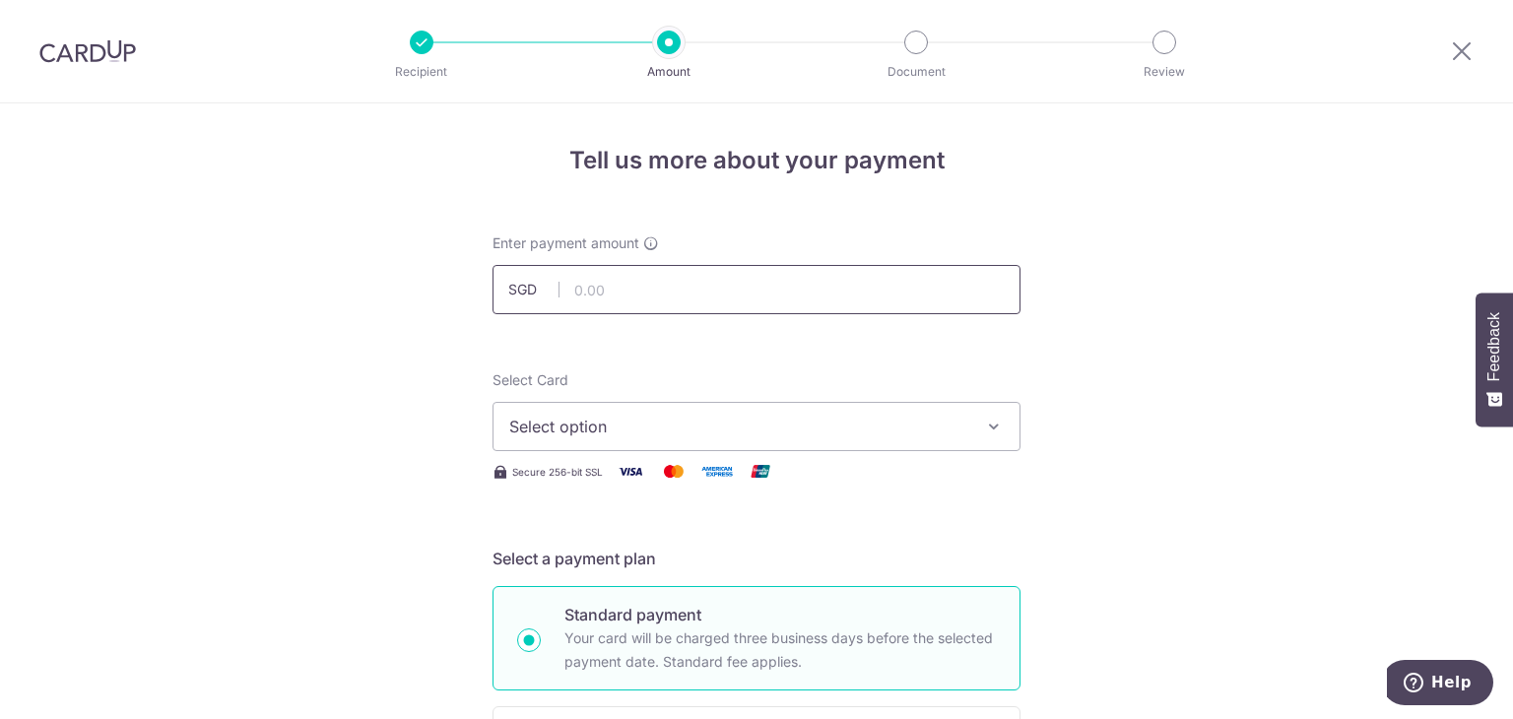
click at [712, 296] on input "text" at bounding box center [756, 289] width 528 height 49
type input "4,949.60"
click at [848, 434] on span "Select option" at bounding box center [738, 427] width 459 height 24
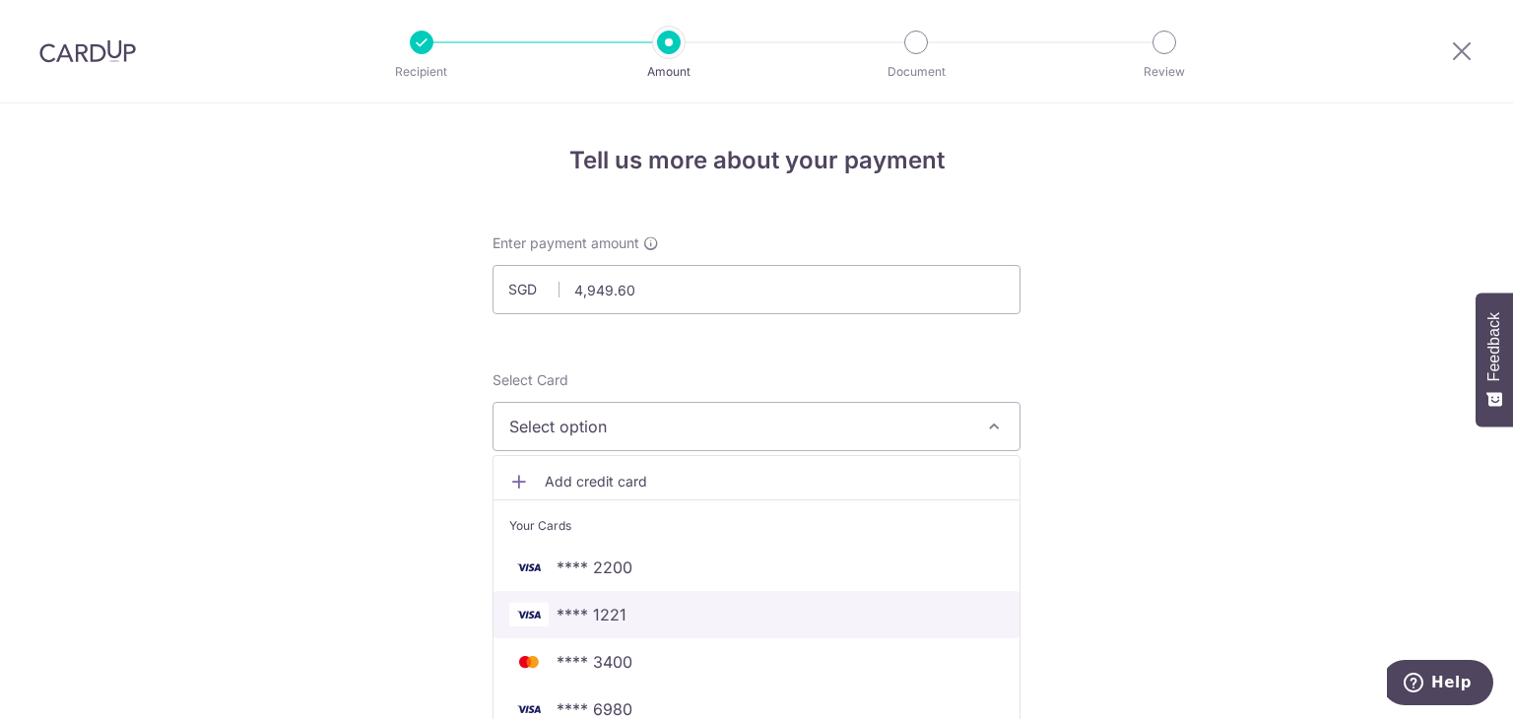
click at [611, 619] on span "**** 1221" at bounding box center [591, 615] width 70 height 24
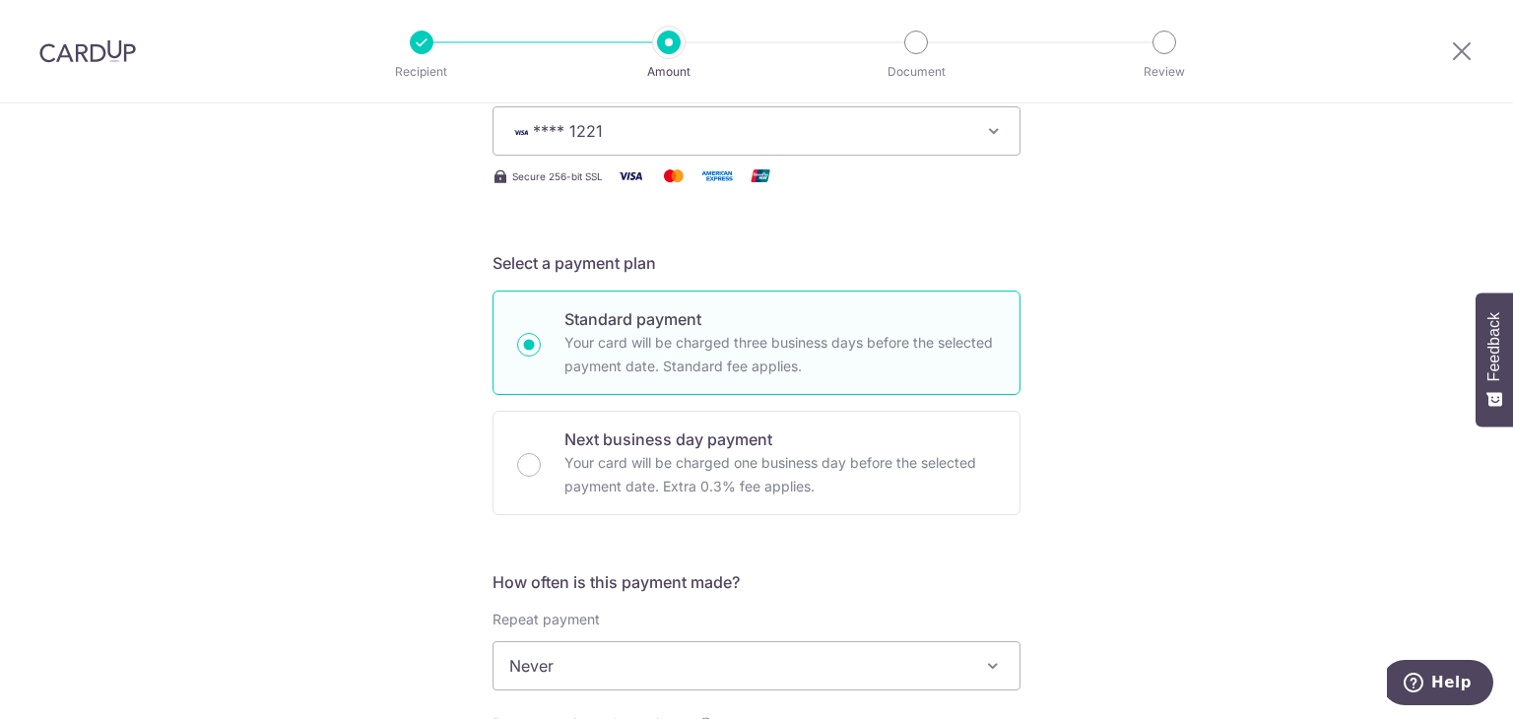
scroll to position [394, 0]
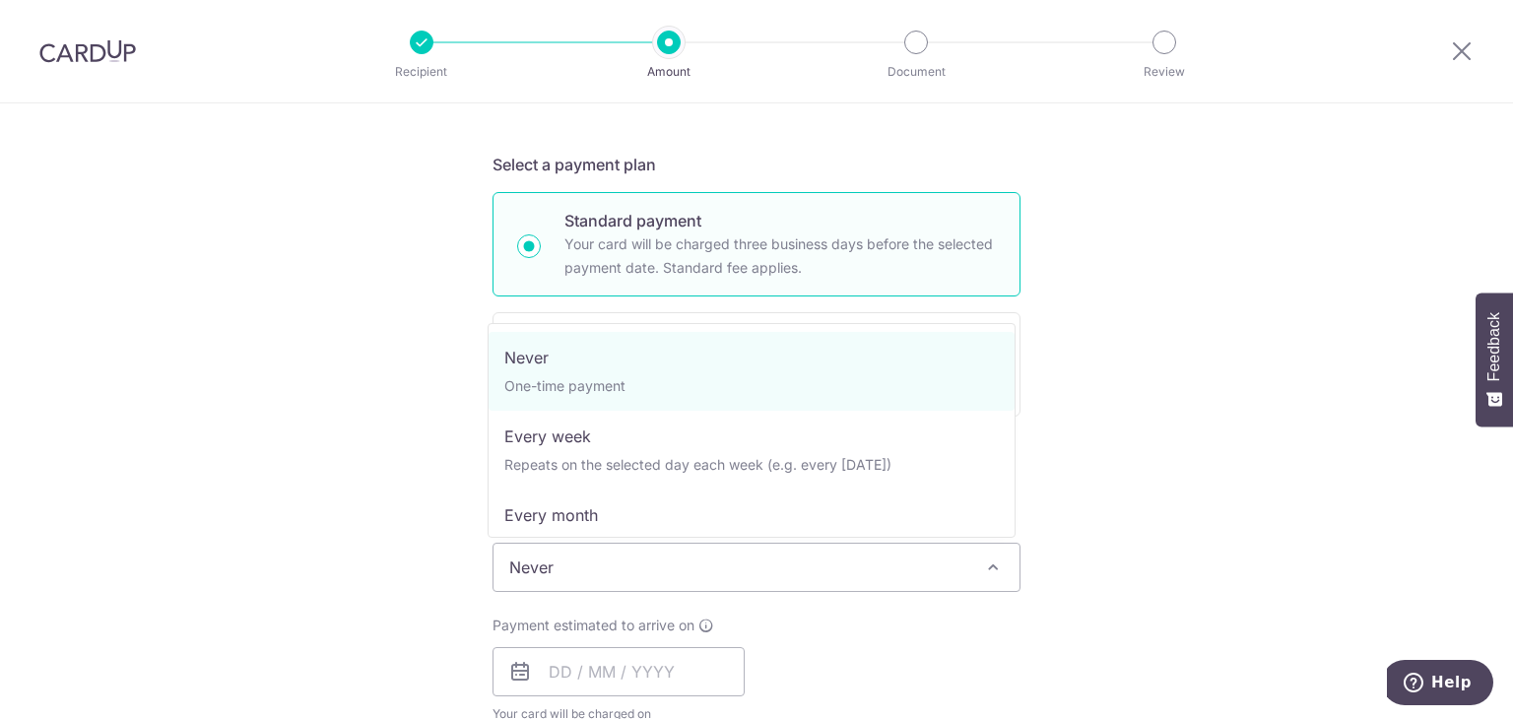
click at [812, 573] on span "Never" at bounding box center [756, 567] width 526 height 47
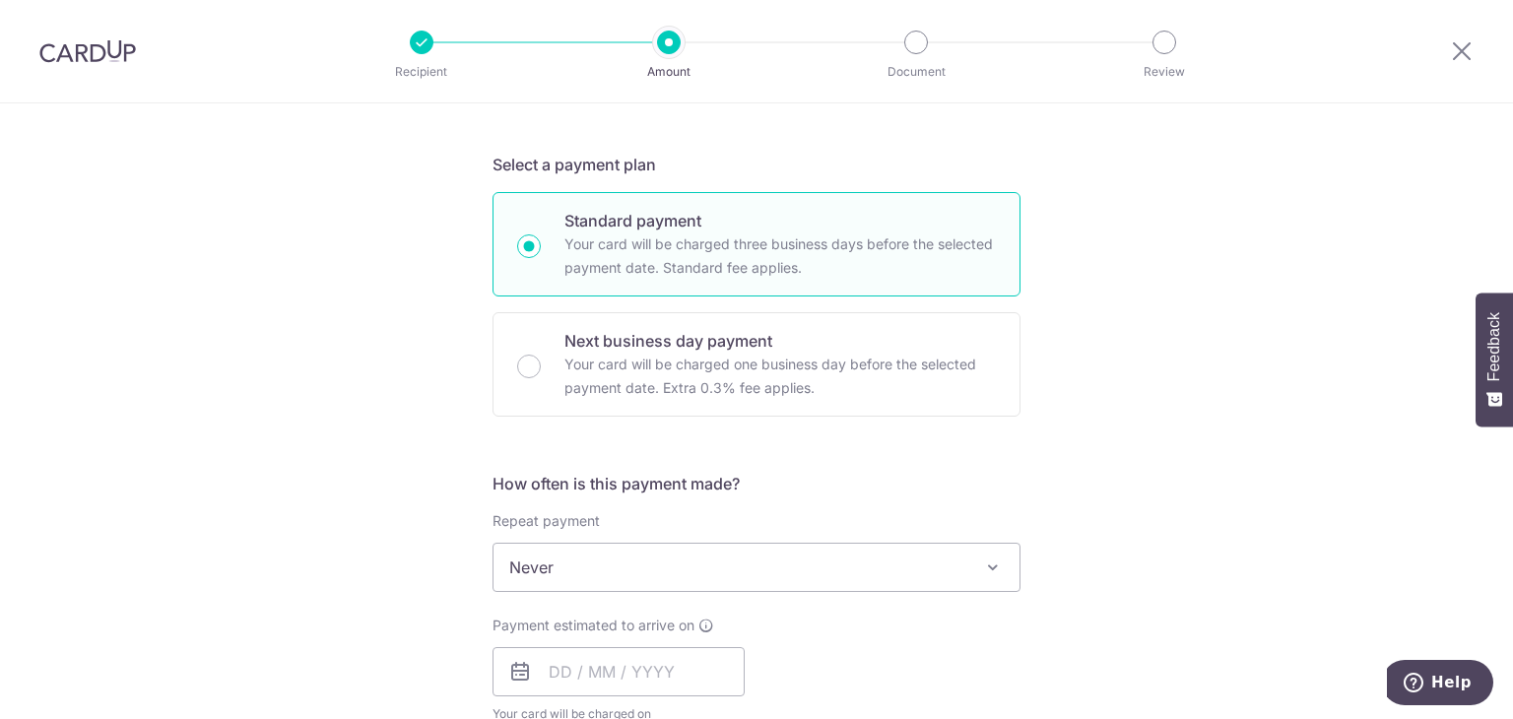
scroll to position [689, 0]
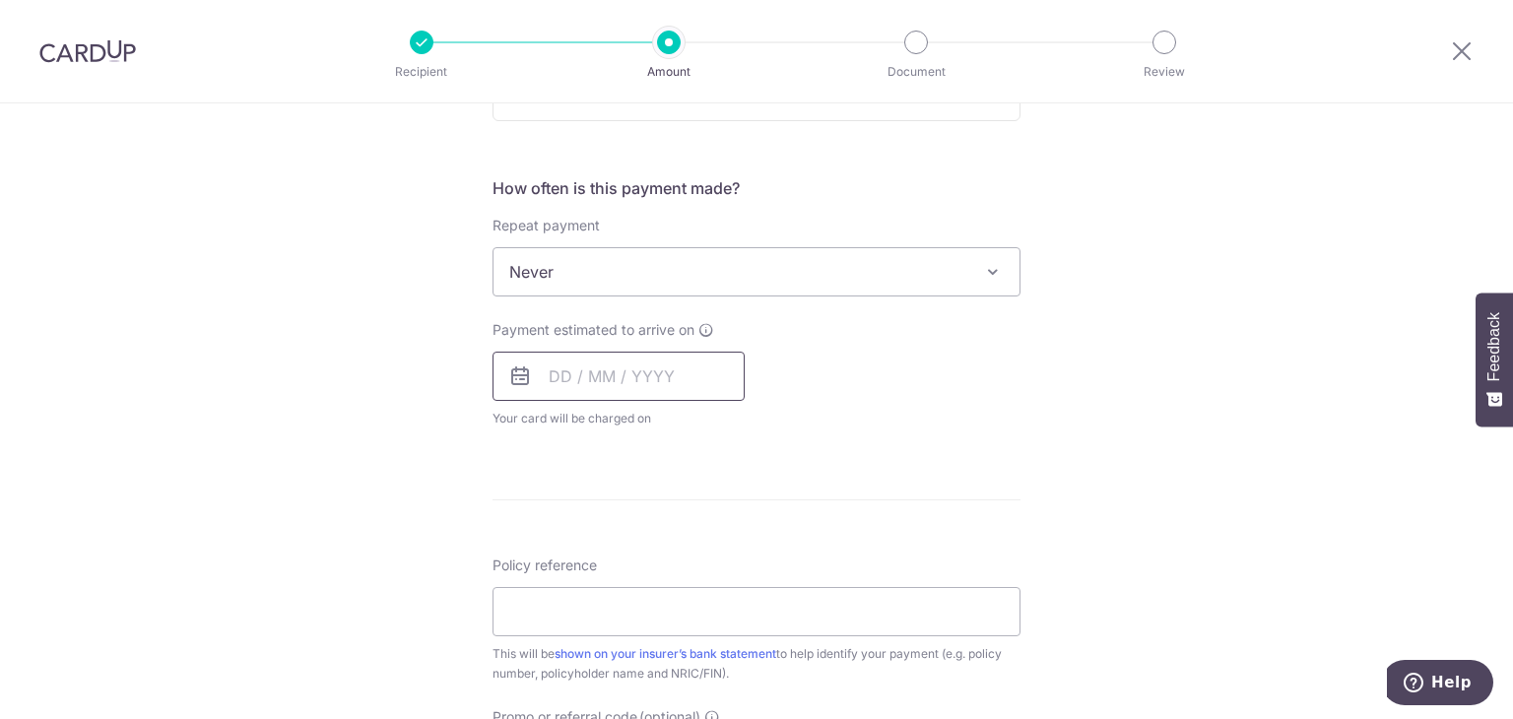
click at [644, 371] on input "text" at bounding box center [618, 376] width 252 height 49
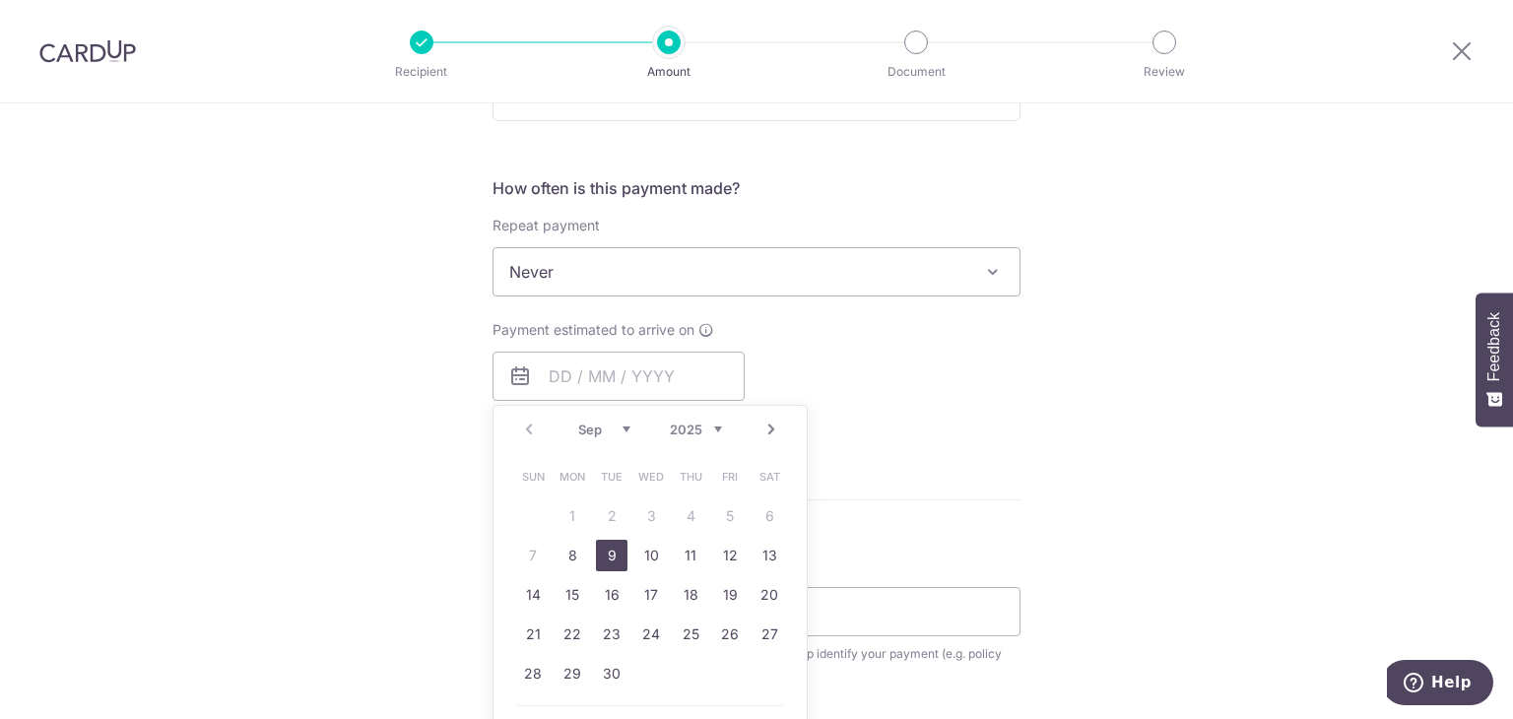
click at [610, 560] on link "9" at bounding box center [612, 556] width 32 height 32
type input "09/09/2025"
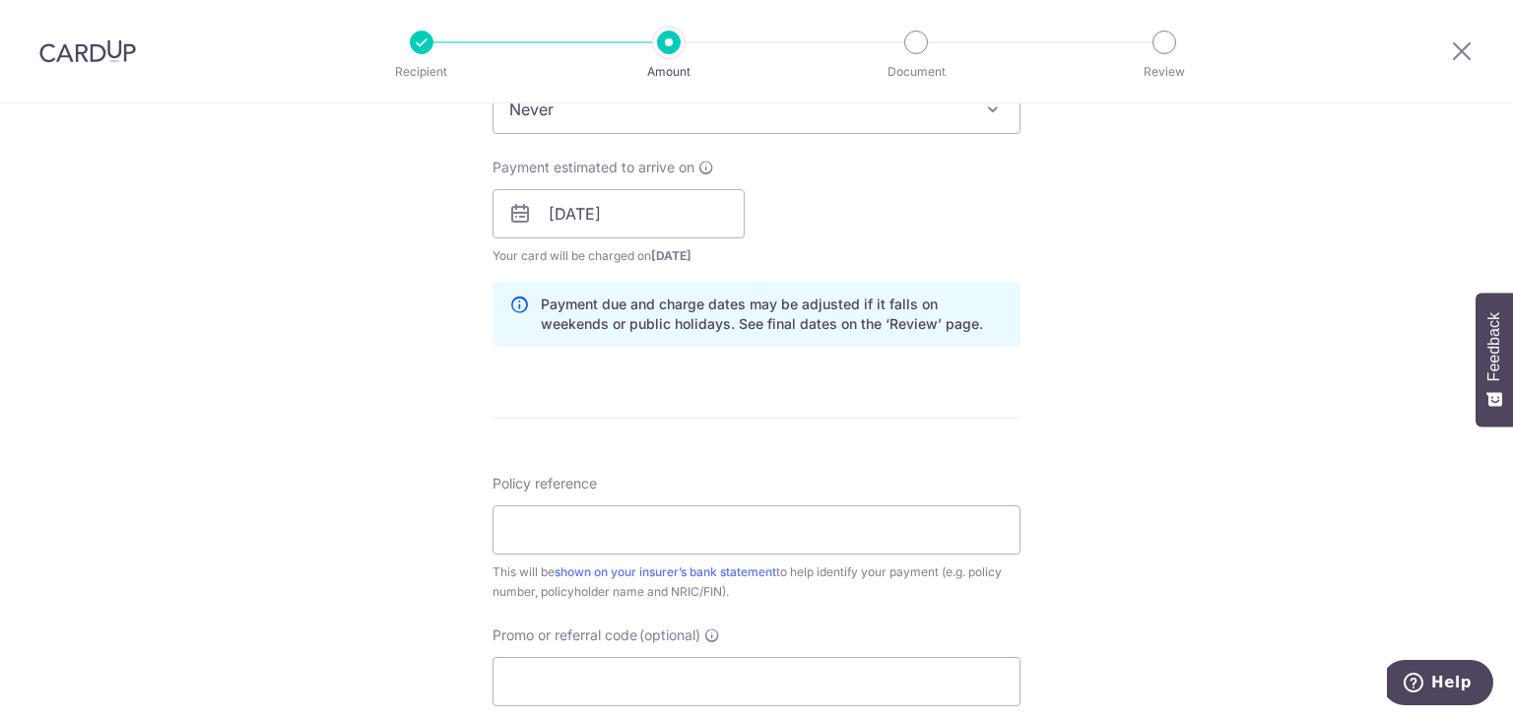
scroll to position [886, 0]
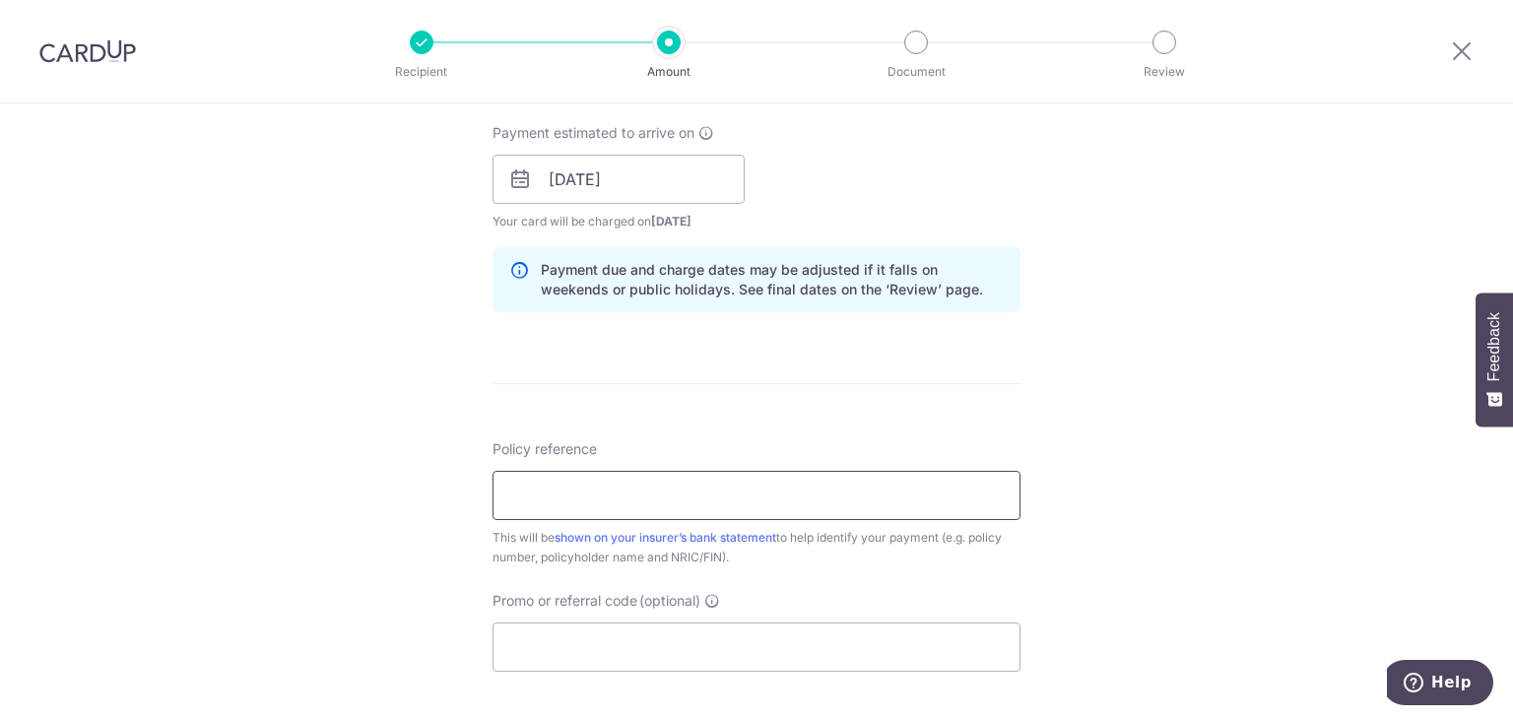
click at [686, 497] on input "Policy reference" at bounding box center [756, 495] width 528 height 49
type input "501-6925017"
click at [616, 649] on input "Promo or referral code (optional)" at bounding box center [756, 646] width 528 height 49
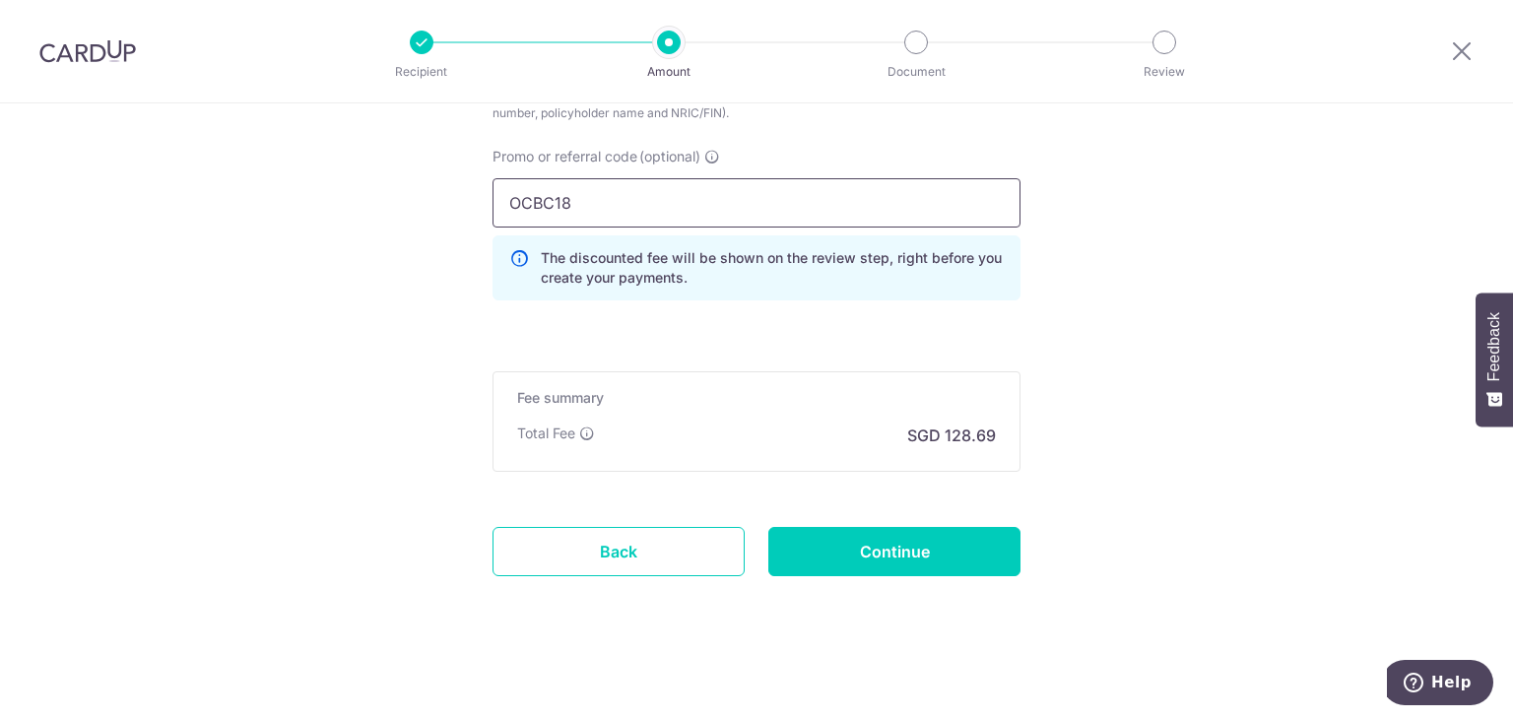
scroll to position [1333, 0]
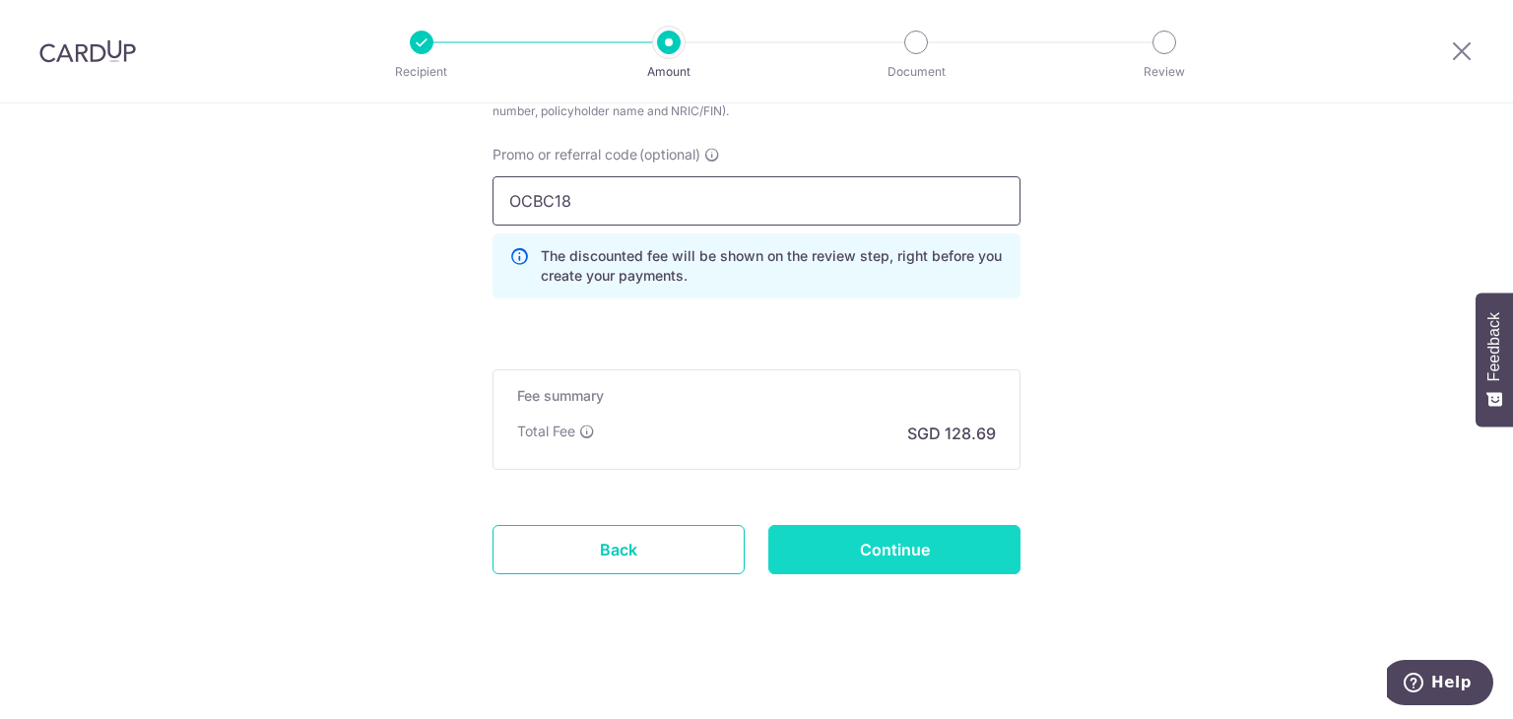
type input "OCBC18"
click at [887, 544] on input "Continue" at bounding box center [894, 549] width 252 height 49
type input "Create Schedule"
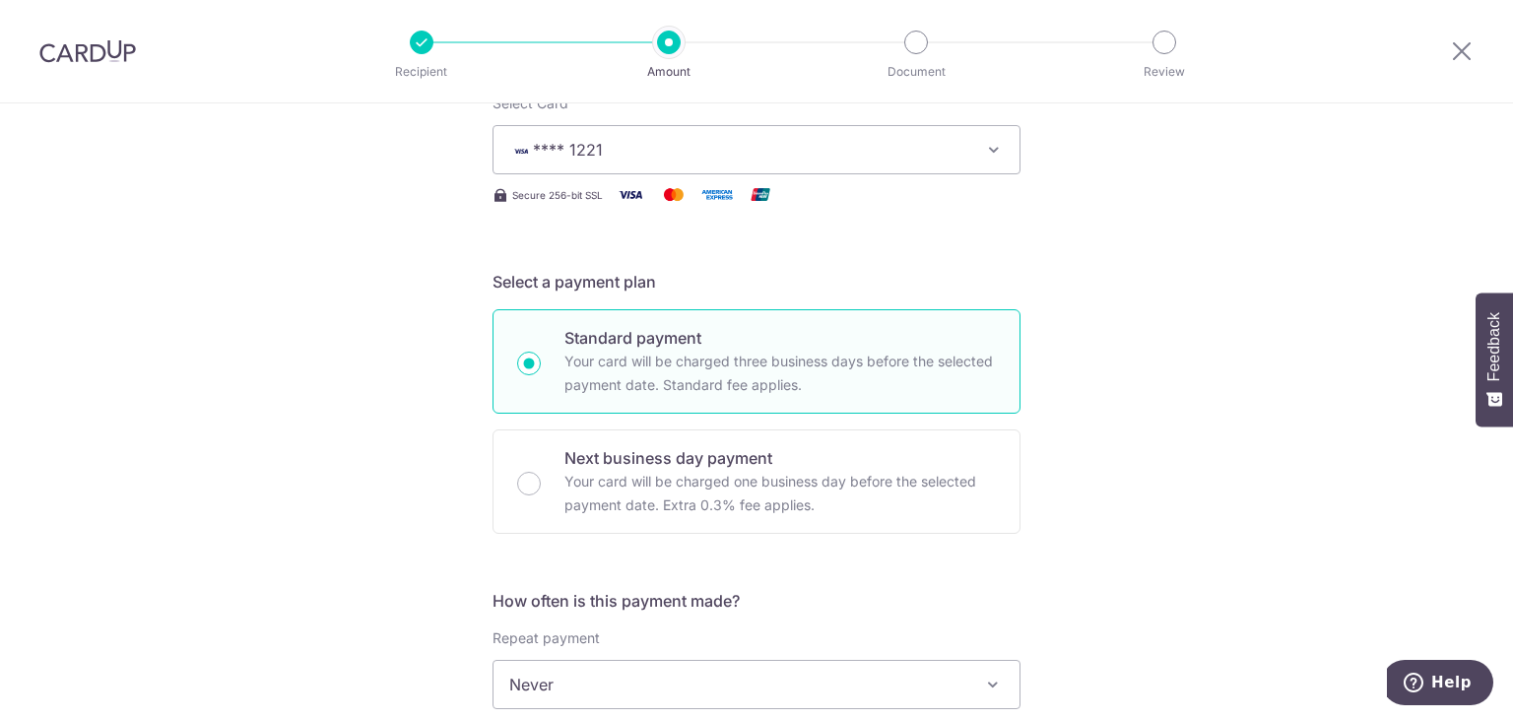
scroll to position [178, 0]
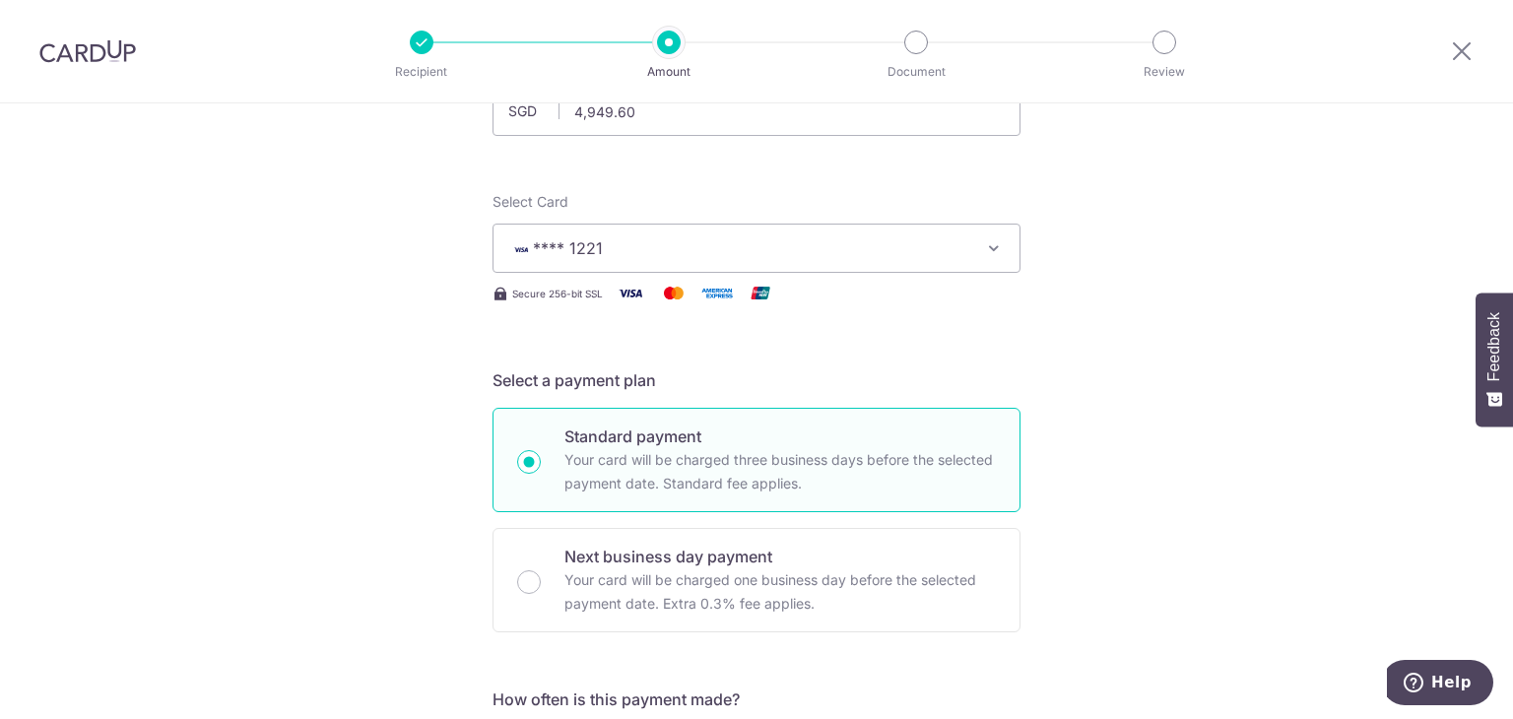
click at [984, 250] on icon "button" at bounding box center [994, 248] width 20 height 20
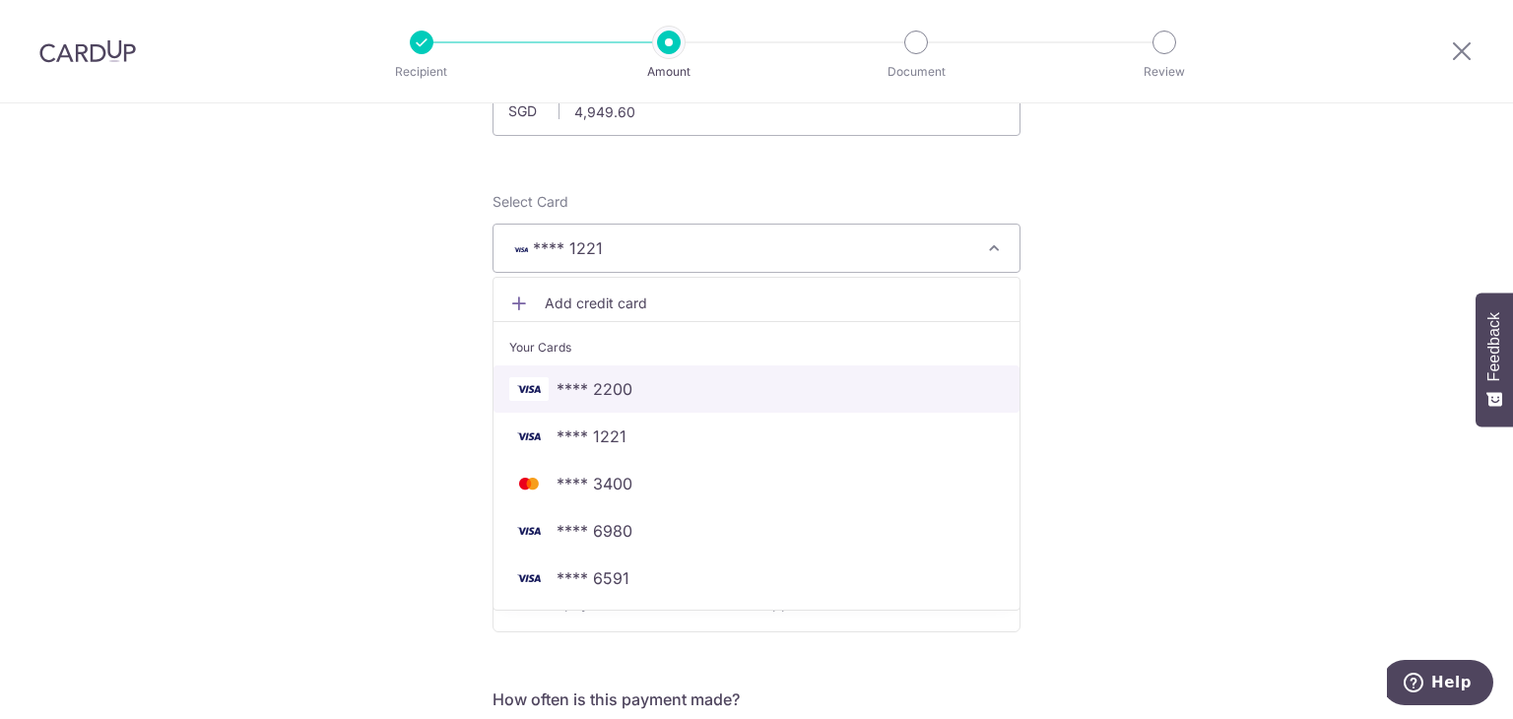
click at [607, 399] on span "**** 2200" at bounding box center [594, 389] width 76 height 24
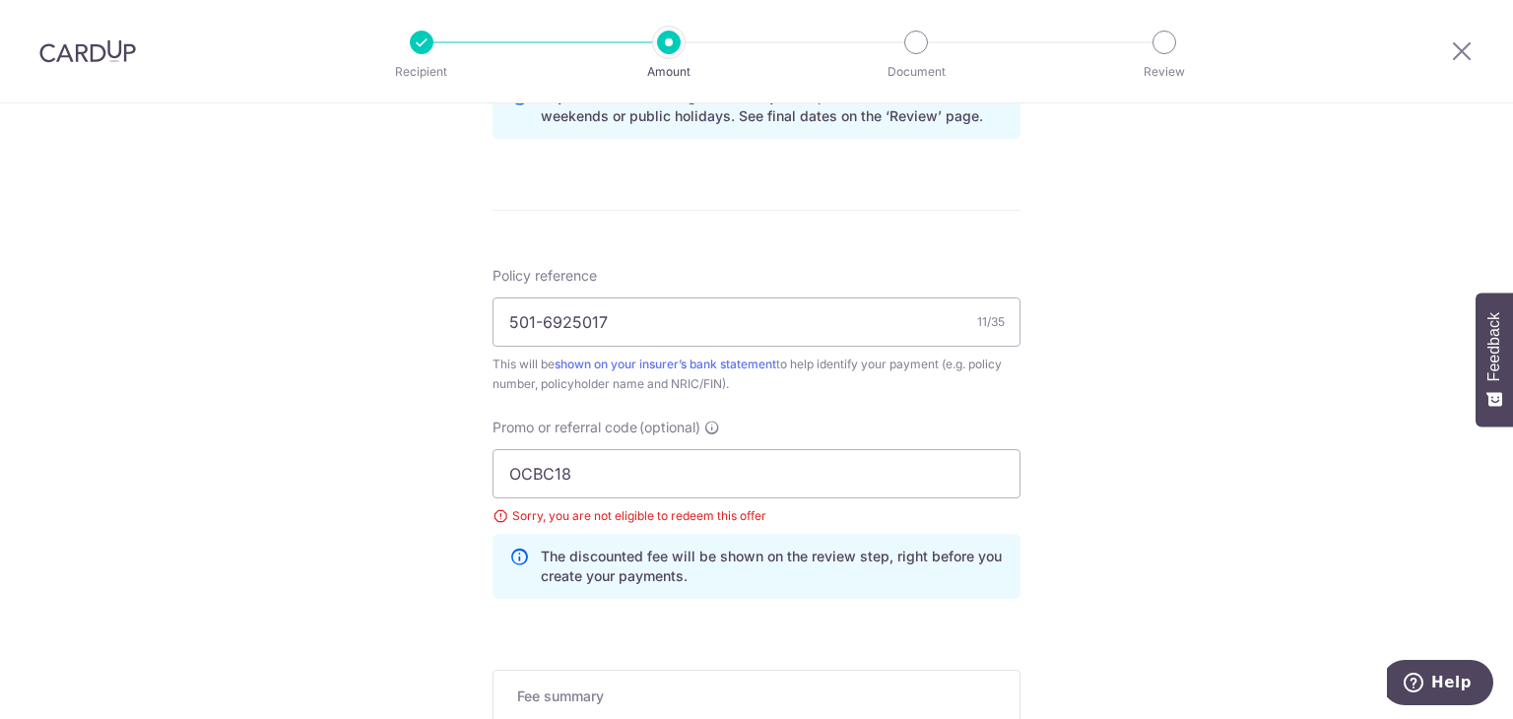
scroll to position [1065, 0]
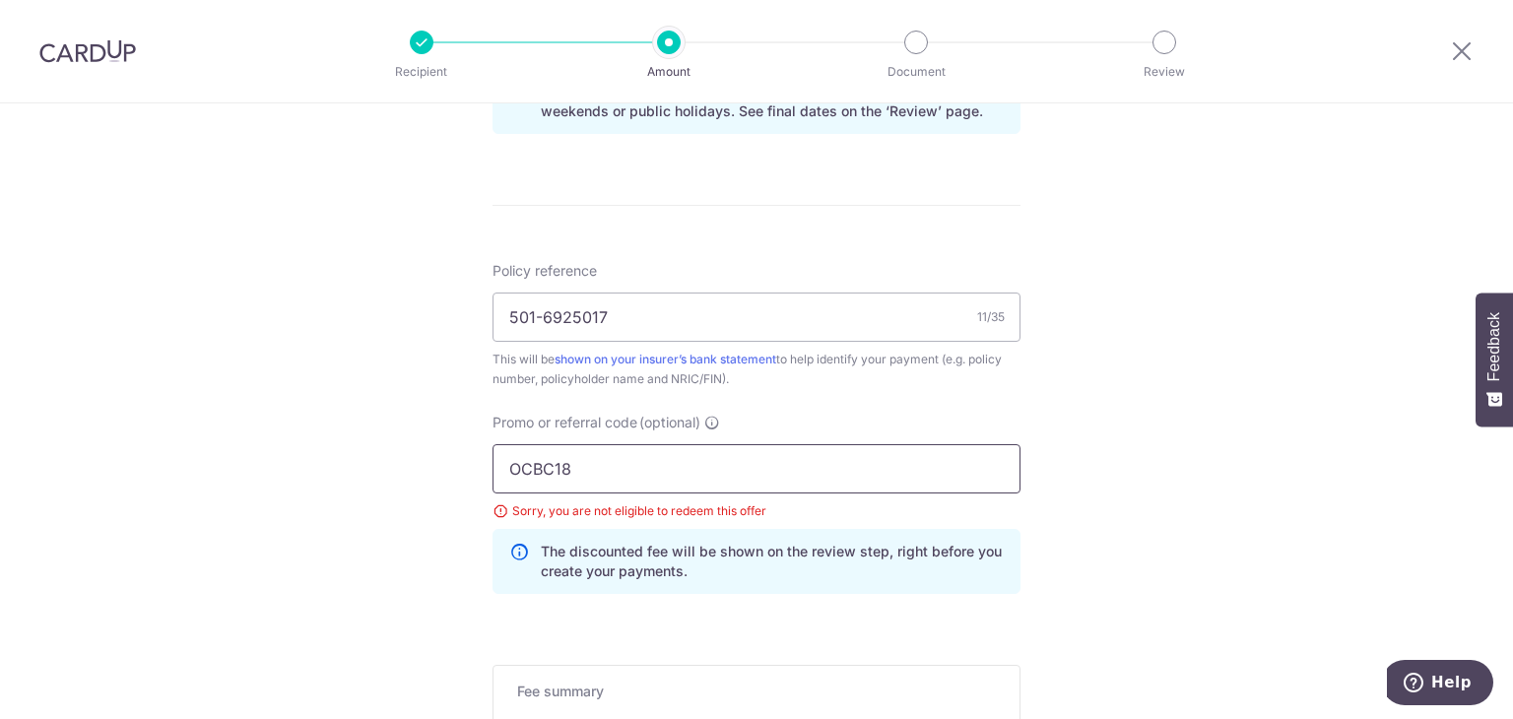
drag, startPoint x: 613, startPoint y: 474, endPoint x: 402, endPoint y: 460, distance: 211.2
click at [402, 460] on div "Tell us more about your payment Enter payment amount SGD 4,949.60 4949.60 Selec…" at bounding box center [756, 28] width 1513 height 1979
type input "OFF225"
click at [1194, 267] on div "Tell us more about your payment Enter payment amount SGD 4,949.60 4949.60 Selec…" at bounding box center [756, 28] width 1513 height 1979
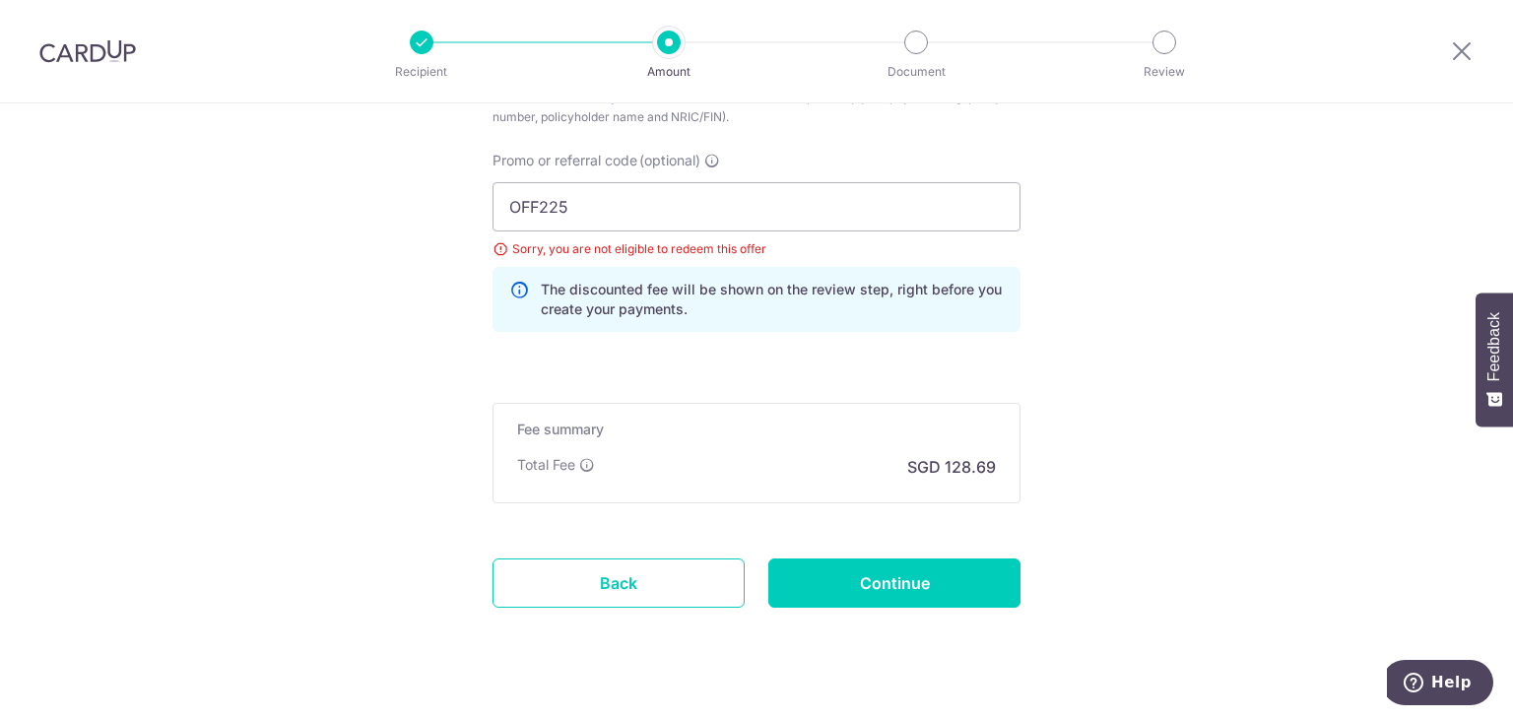
scroll to position [1360, 0]
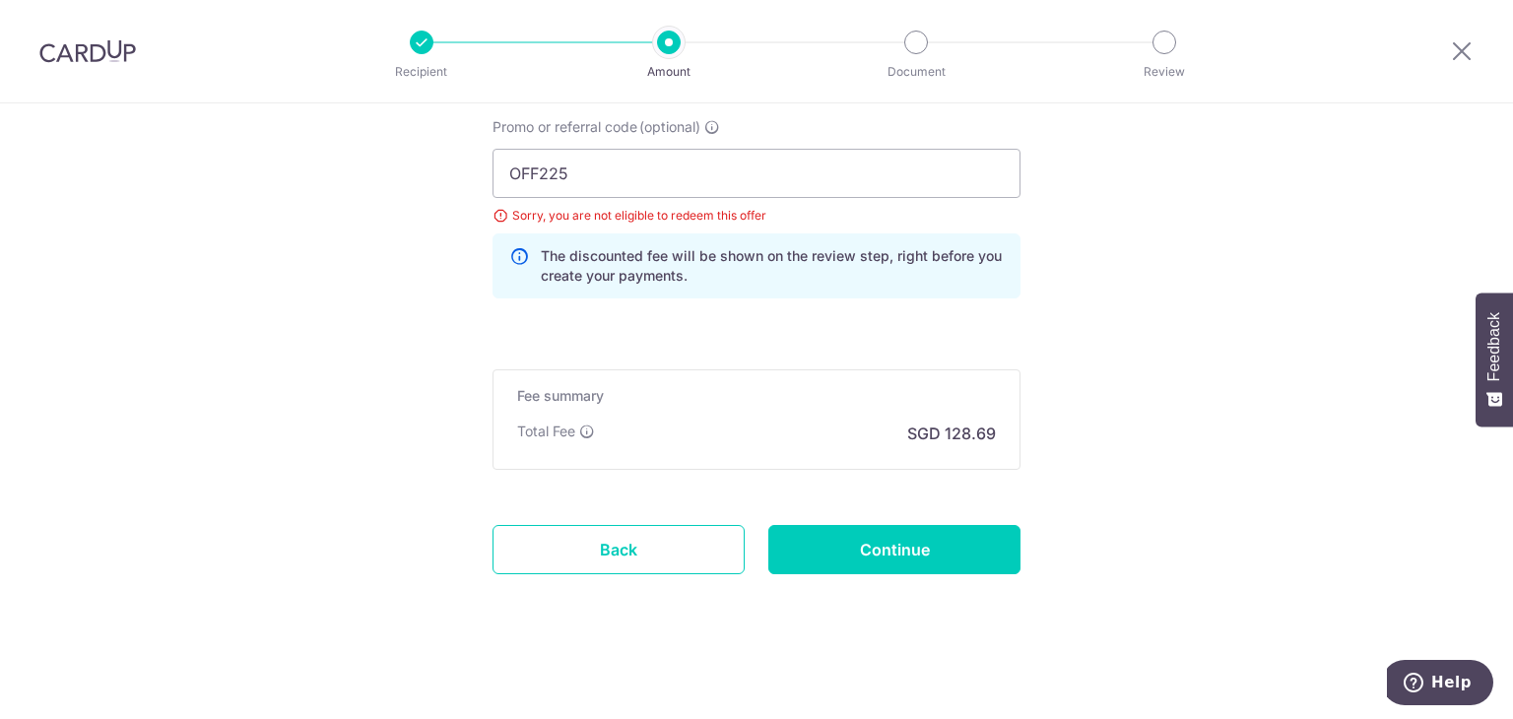
click at [886, 553] on input "Continue" at bounding box center [894, 549] width 252 height 49
type input "Update Schedule"
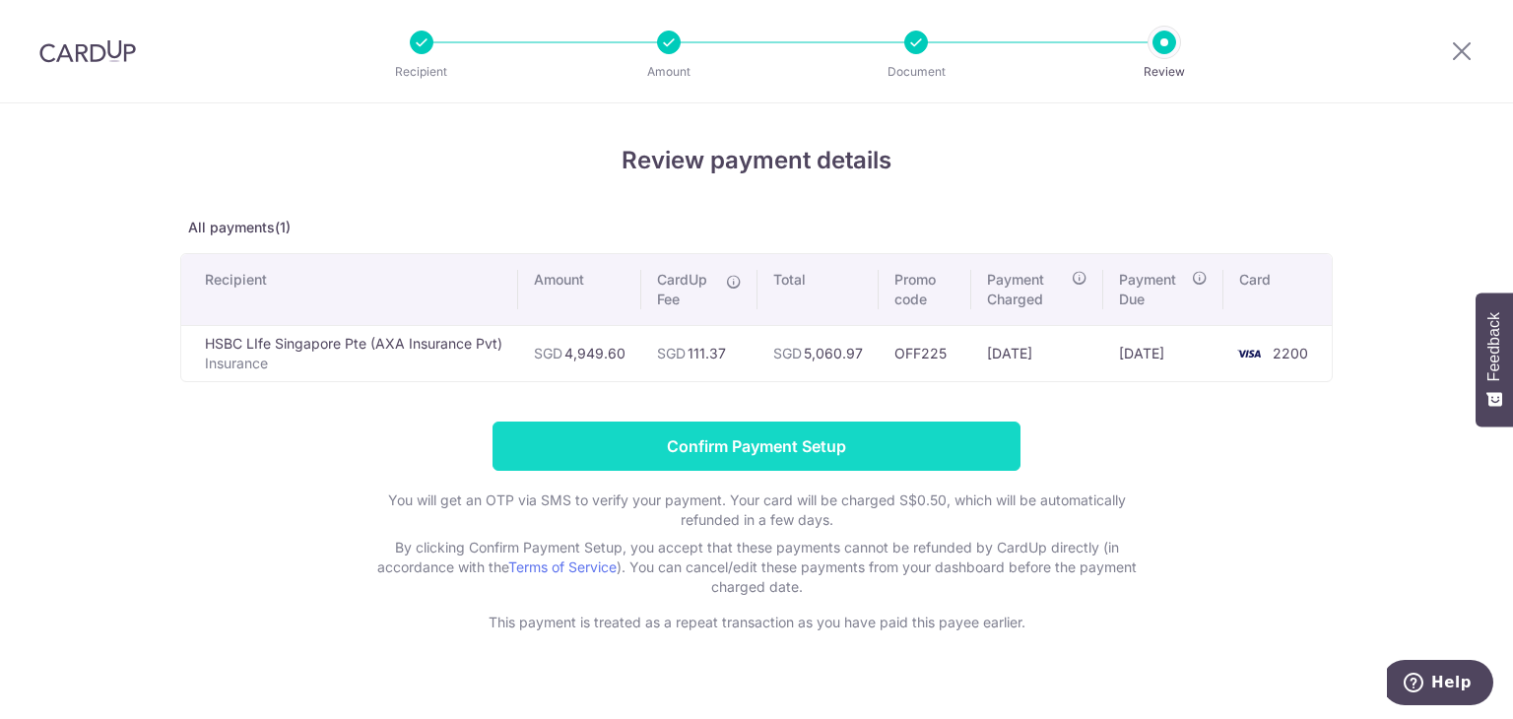
click at [764, 442] on input "Confirm Payment Setup" at bounding box center [756, 446] width 528 height 49
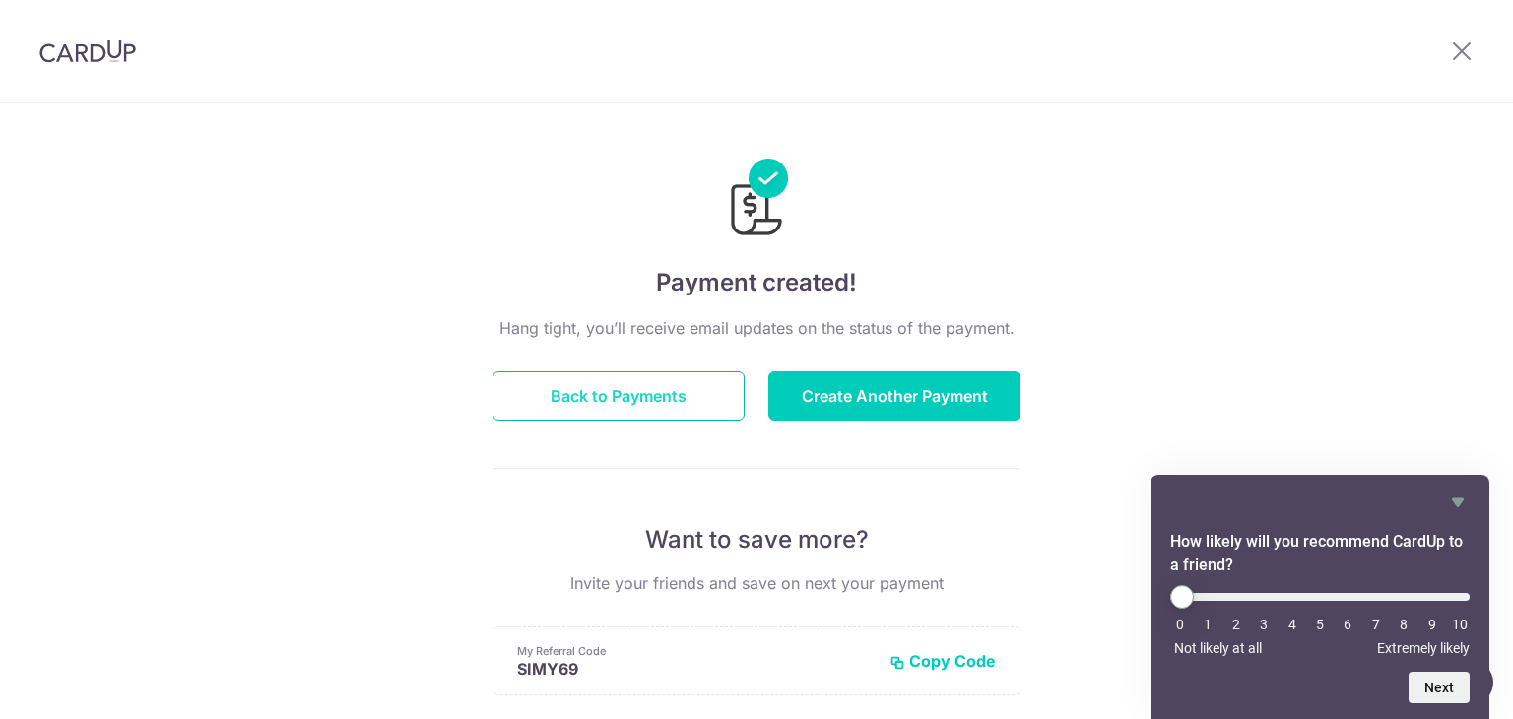
click at [602, 401] on button "Back to Payments" at bounding box center [618, 395] width 252 height 49
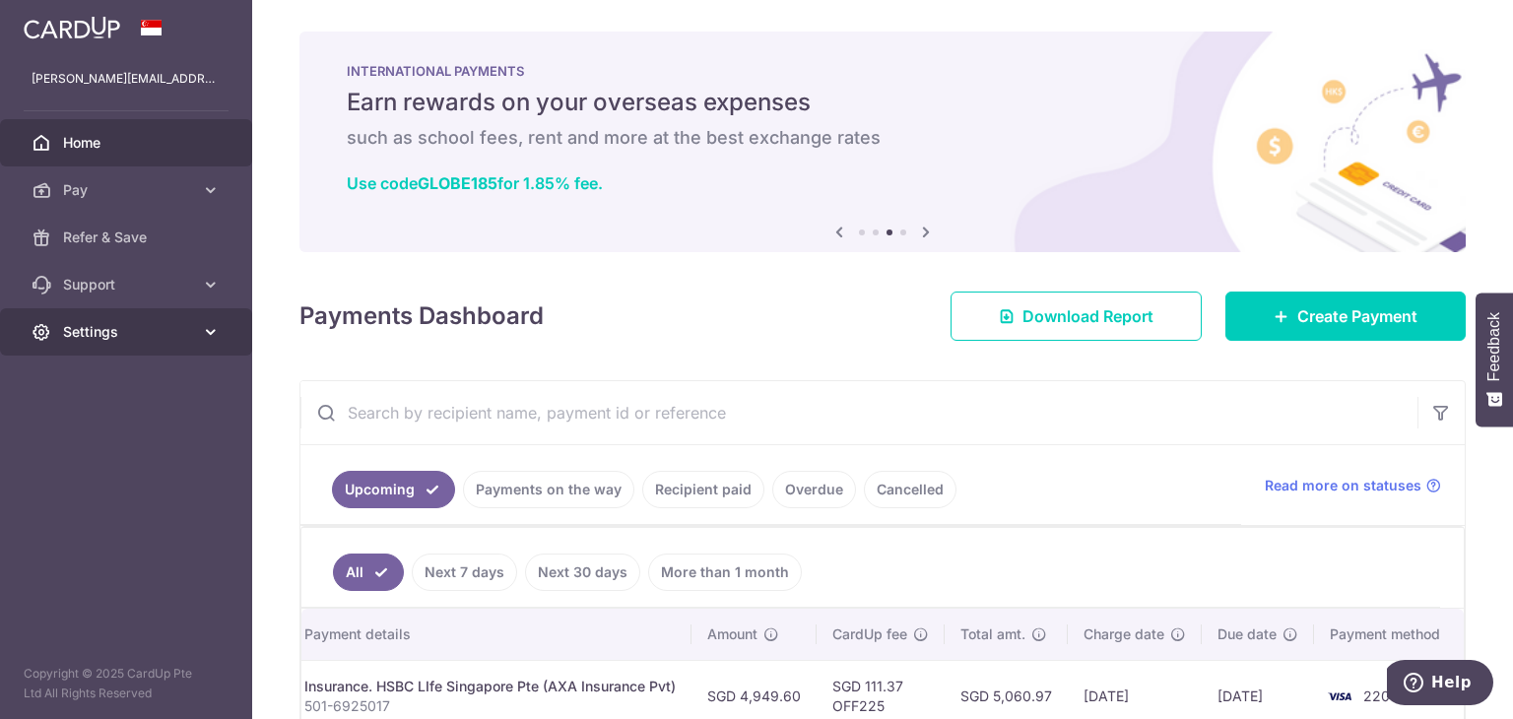
click at [209, 332] on icon at bounding box center [211, 332] width 20 height 20
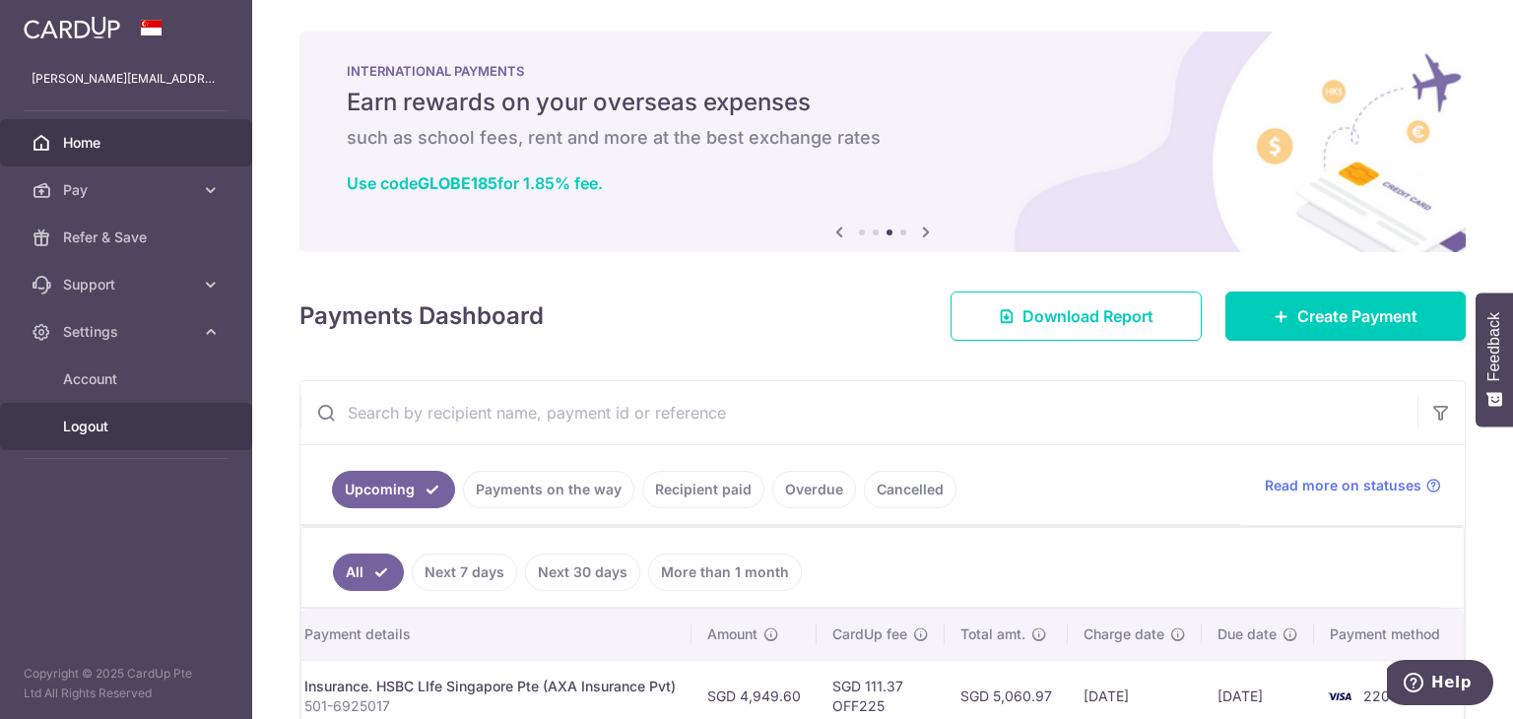
click at [98, 425] on span "Logout" at bounding box center [128, 427] width 130 height 20
